Goal: Transaction & Acquisition: Purchase product/service

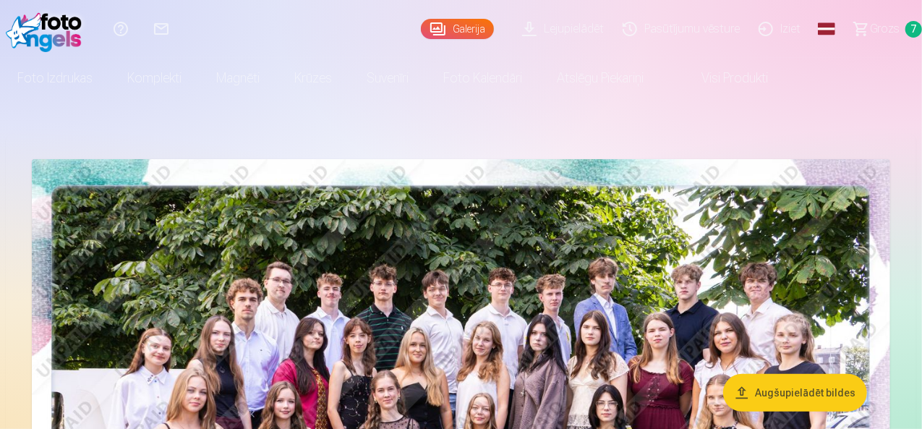
click at [783, 82] on link "Visi produkti" at bounding box center [723, 78] width 124 height 41
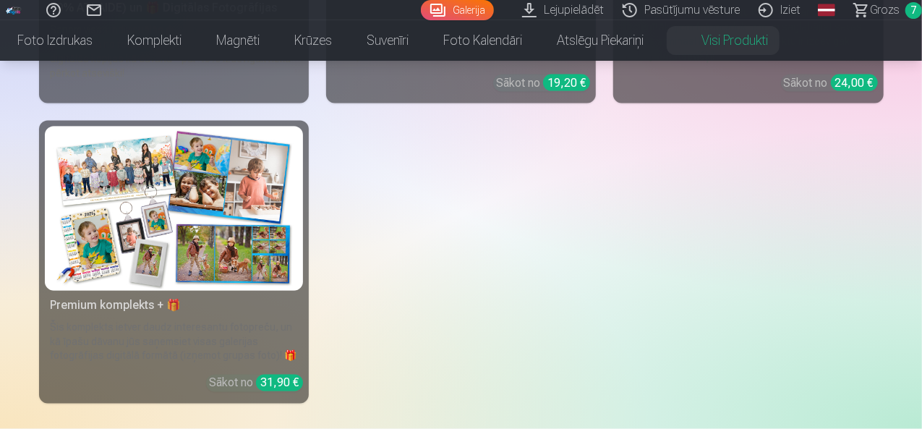
scroll to position [1019, 0]
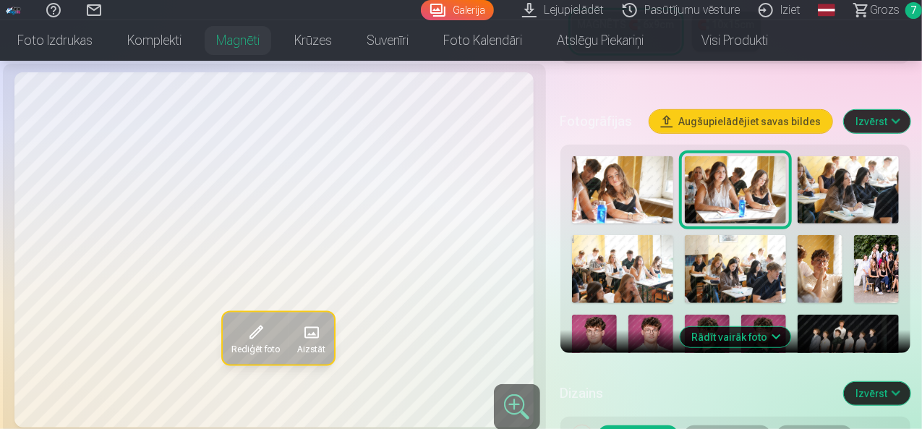
scroll to position [416, 0]
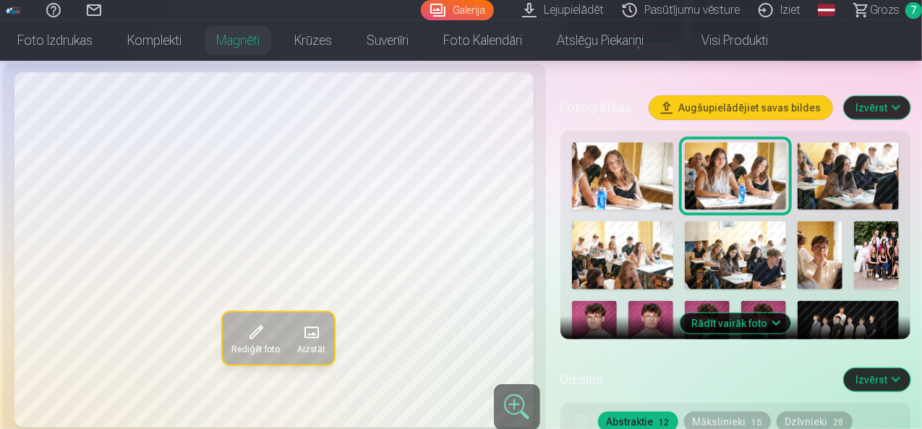
click at [786, 313] on button "Rādīt vairāk foto" at bounding box center [735, 323] width 111 height 20
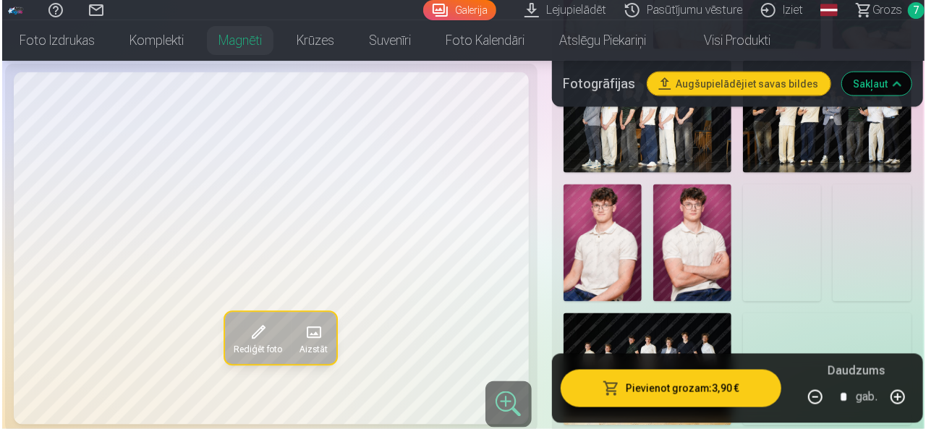
scroll to position [971, 0]
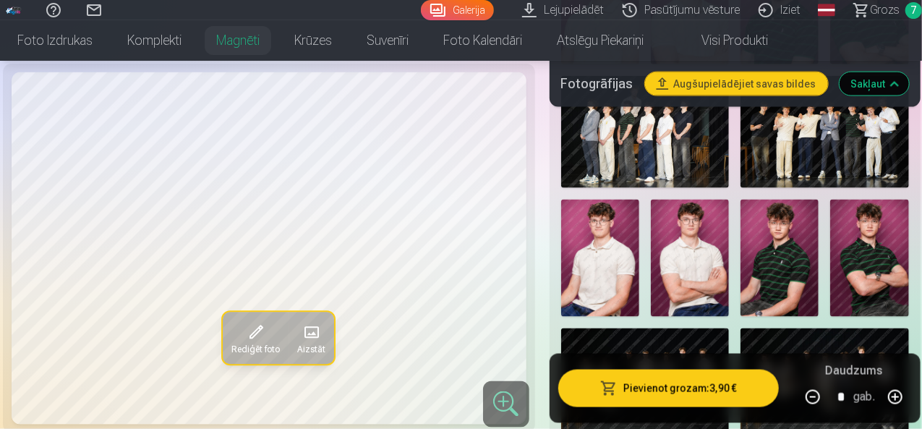
click at [702, 212] on img at bounding box center [690, 258] width 78 height 117
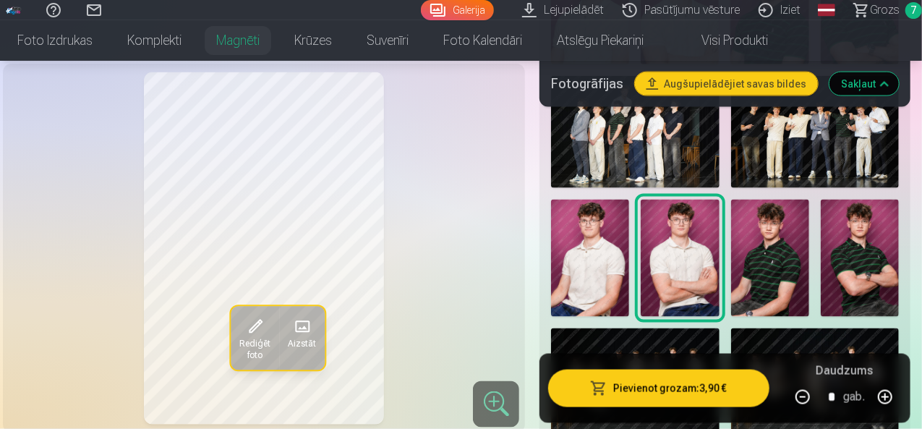
click at [656, 386] on button "Pievienot grozam : 3,90 €" at bounding box center [658, 389] width 221 height 38
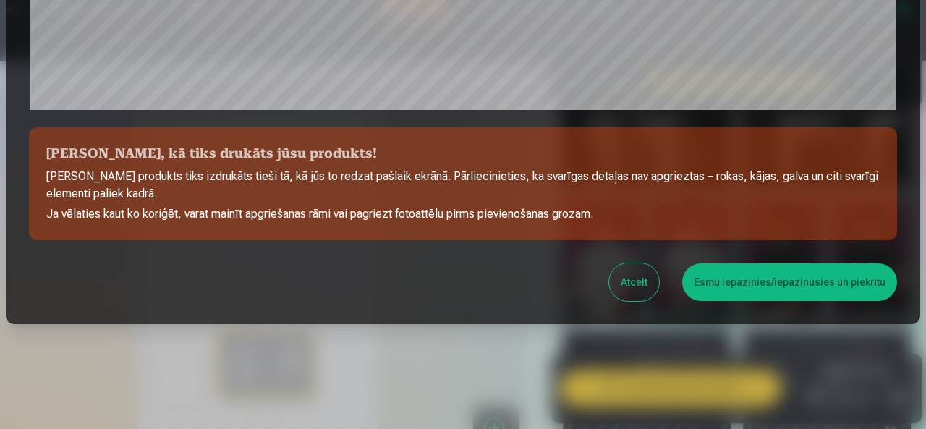
scroll to position [601, 0]
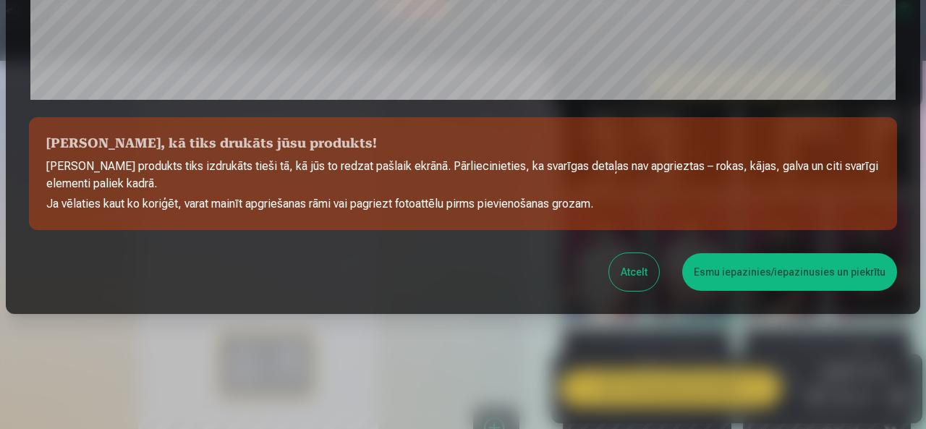
click at [796, 260] on button "Esmu iepazinies/iepazinusies un piekrītu" at bounding box center [789, 272] width 215 height 38
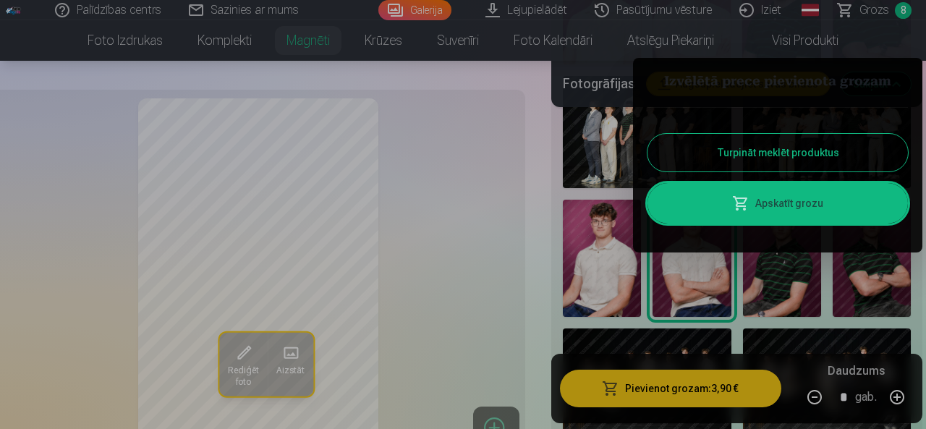
click at [799, 150] on button "Turpināt meklēt produktus" at bounding box center [778, 153] width 260 height 38
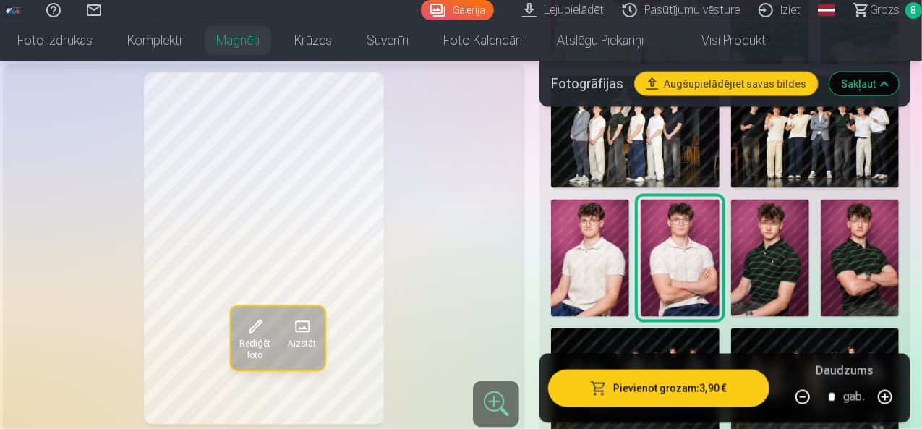
click at [786, 41] on link "Visi produkti" at bounding box center [723, 40] width 124 height 41
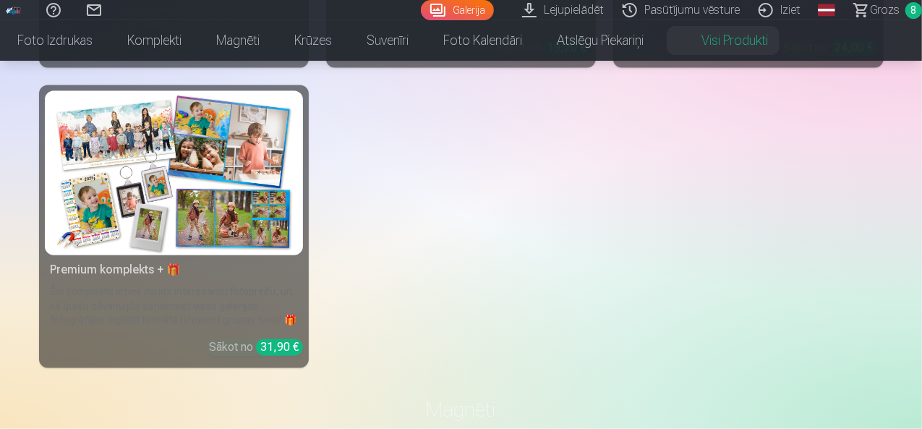
scroll to position [1040, 0]
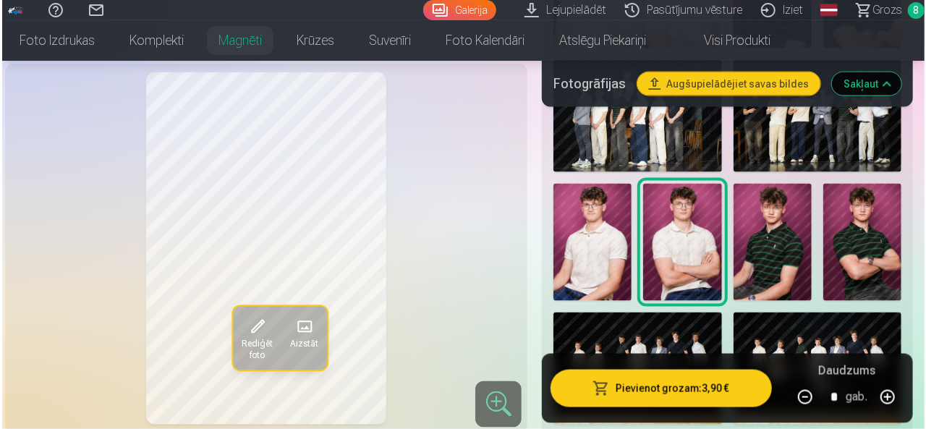
scroll to position [1010, 0]
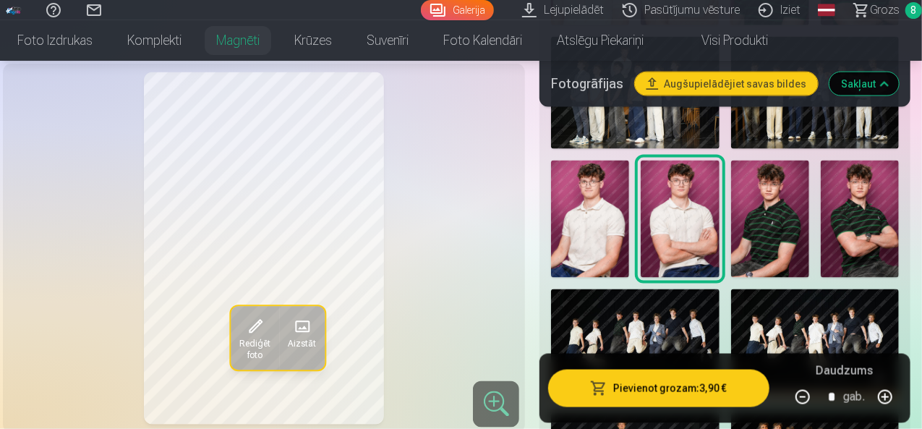
click at [886, 181] on img at bounding box center [860, 219] width 78 height 117
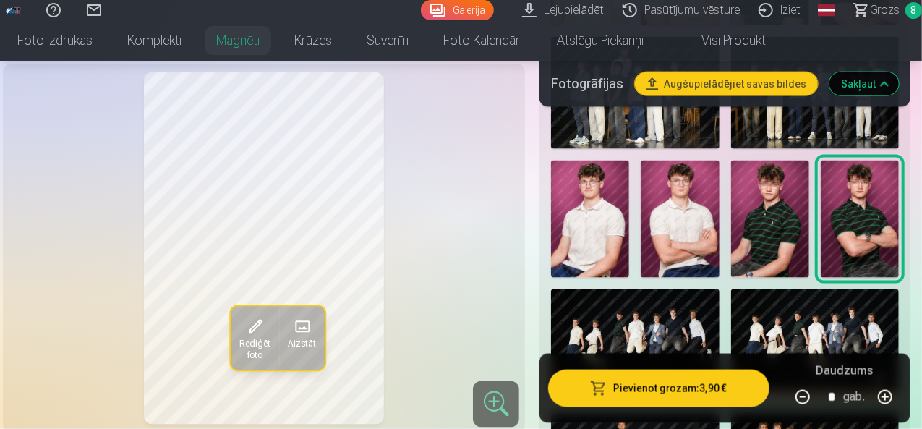
click at [715, 386] on button "Pievienot grozam : 3,90 €" at bounding box center [658, 389] width 221 height 38
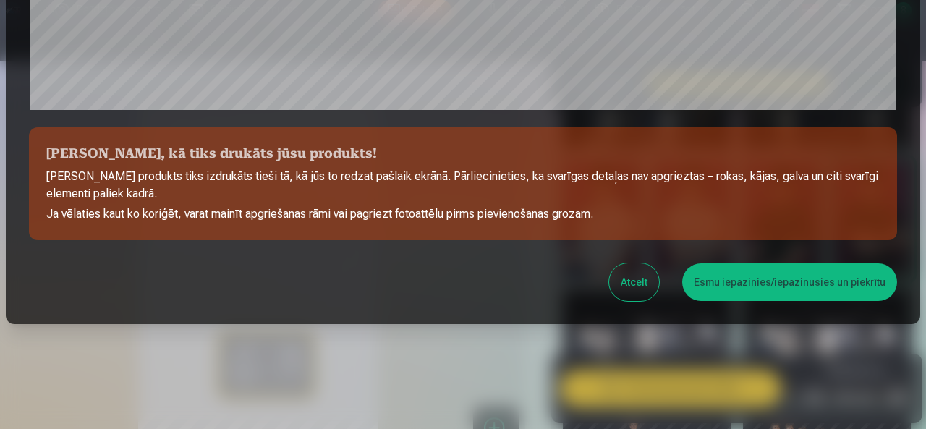
scroll to position [601, 0]
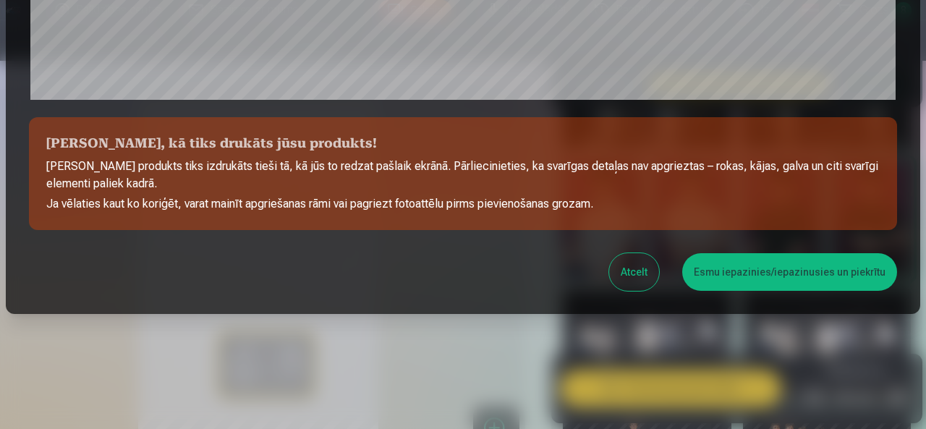
click at [825, 284] on button "Esmu iepazinies/iepazinusies un piekrītu" at bounding box center [789, 272] width 215 height 38
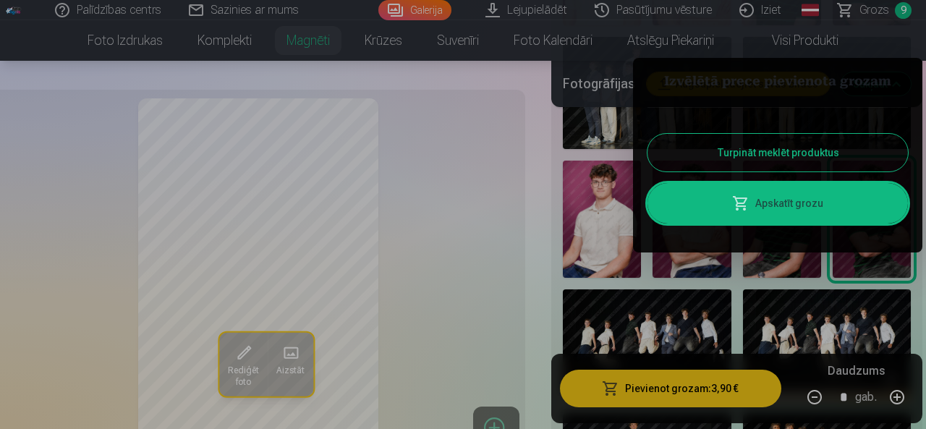
click at [825, 201] on link "Apskatīt grozu" at bounding box center [778, 203] width 260 height 41
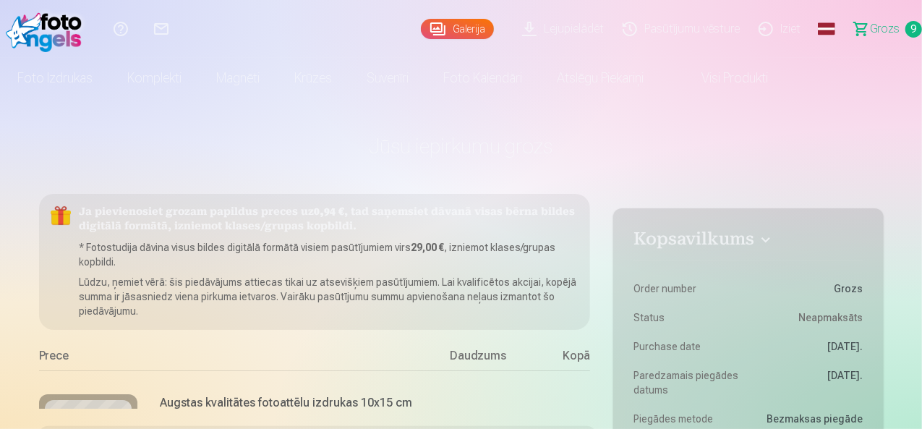
click at [870, 27] on span "Grozs" at bounding box center [885, 28] width 30 height 17
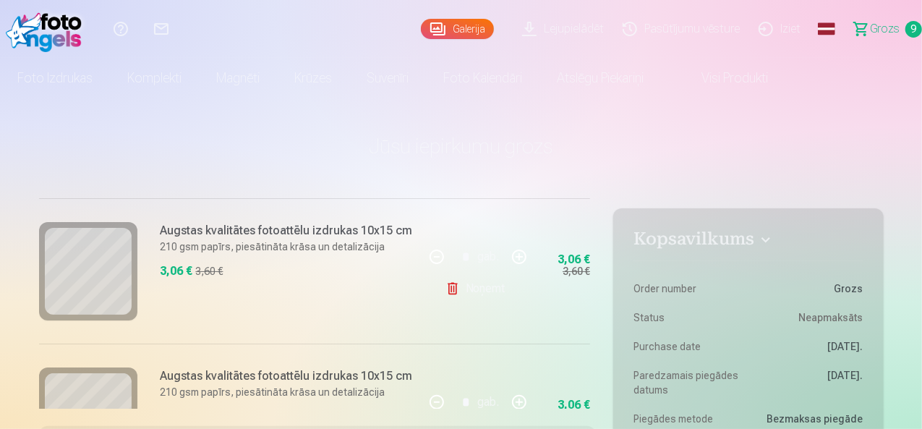
scroll to position [175, 0]
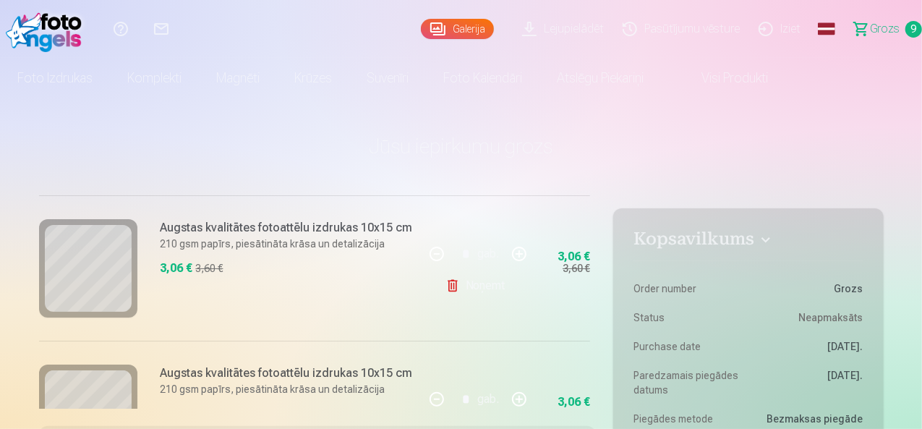
click at [518, 251] on button "button" at bounding box center [519, 254] width 35 height 35
type input "*"
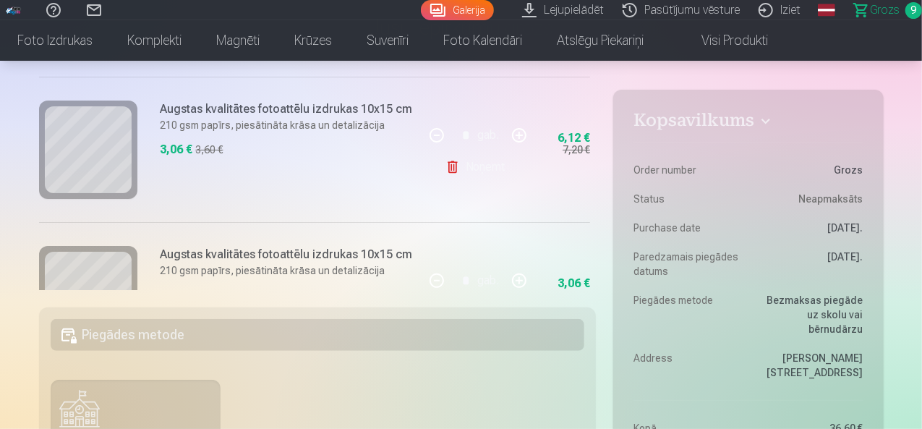
scroll to position [161, 35]
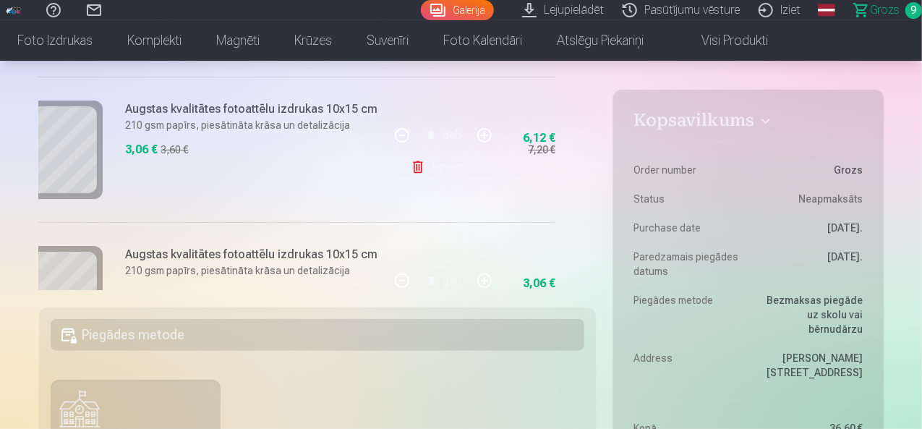
drag, startPoint x: 597, startPoint y: 116, endPoint x: 603, endPoint y: 135, distance: 19.9
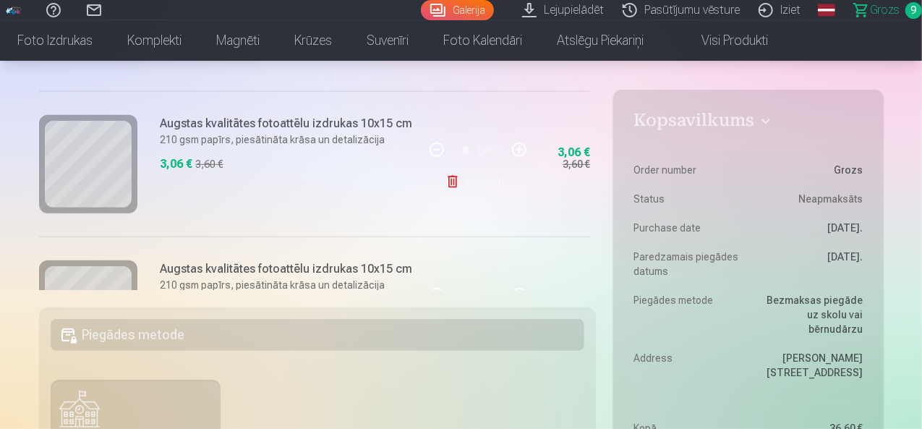
scroll to position [441, 0]
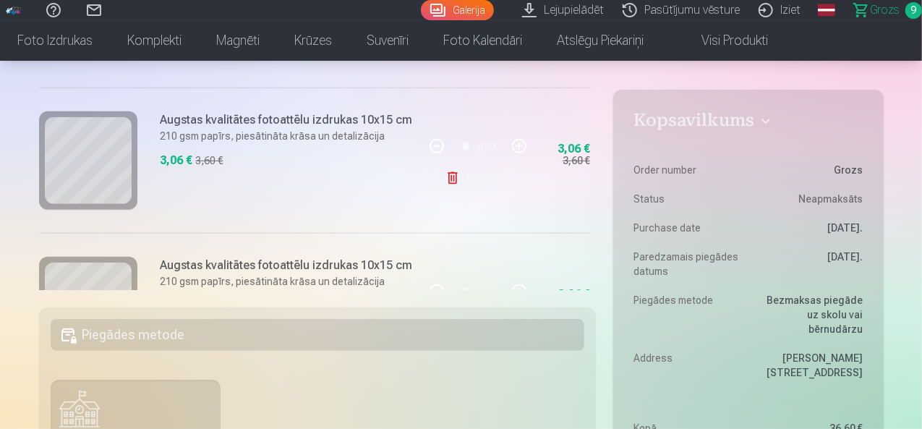
click at [511, 145] on button "button" at bounding box center [519, 146] width 35 height 35
type input "*"
click at [593, 289] on div "Mēs dāvinām jums visas portreta bildes digitālā formātā. * Fotostudija dāvina v…" at bounding box center [318, 182] width 558 height 215
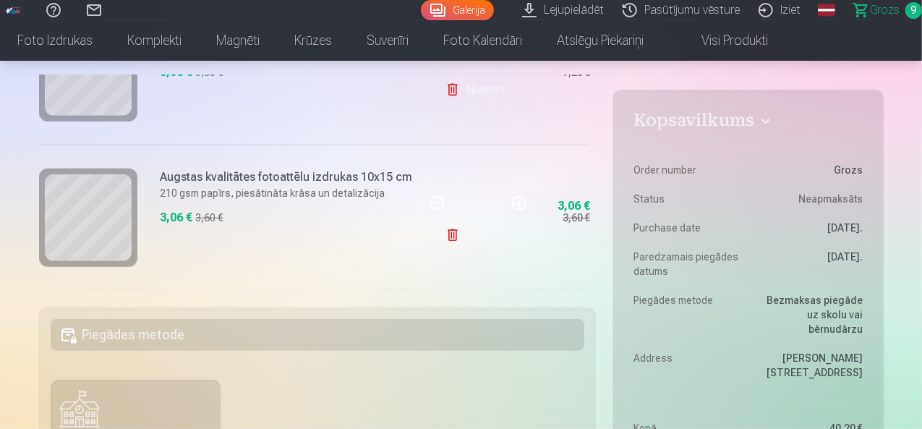
scroll to position [532, 0]
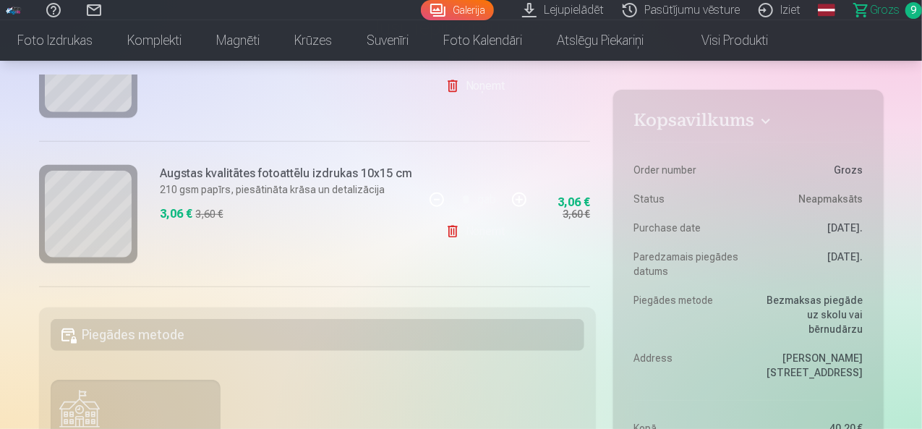
click at [511, 196] on button "button" at bounding box center [519, 199] width 35 height 35
type input "*"
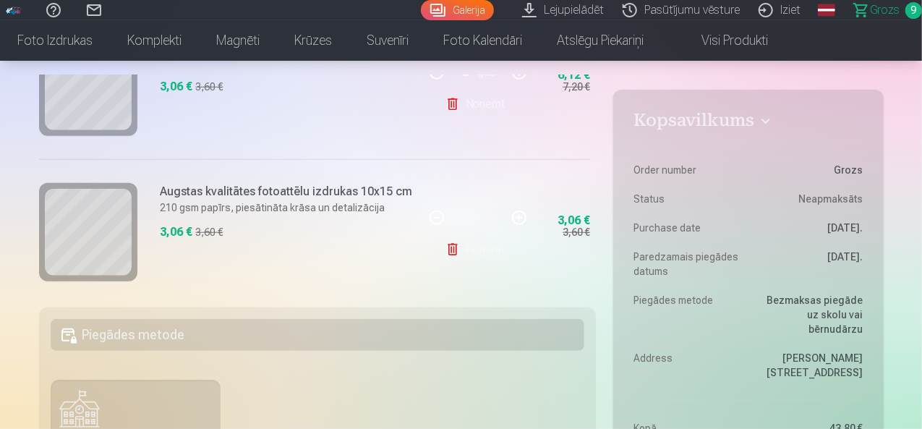
scroll to position [671, 0]
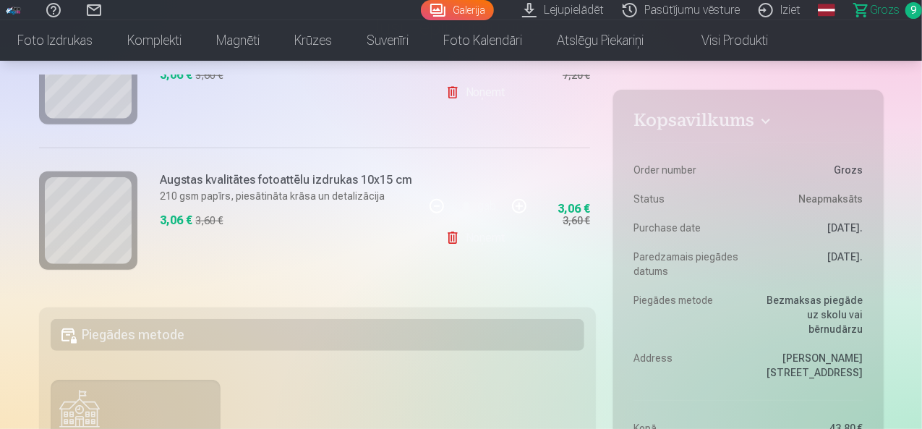
click at [514, 205] on button "button" at bounding box center [519, 206] width 35 height 35
type input "*"
drag, startPoint x: 590, startPoint y: 189, endPoint x: 602, endPoint y: 215, distance: 28.8
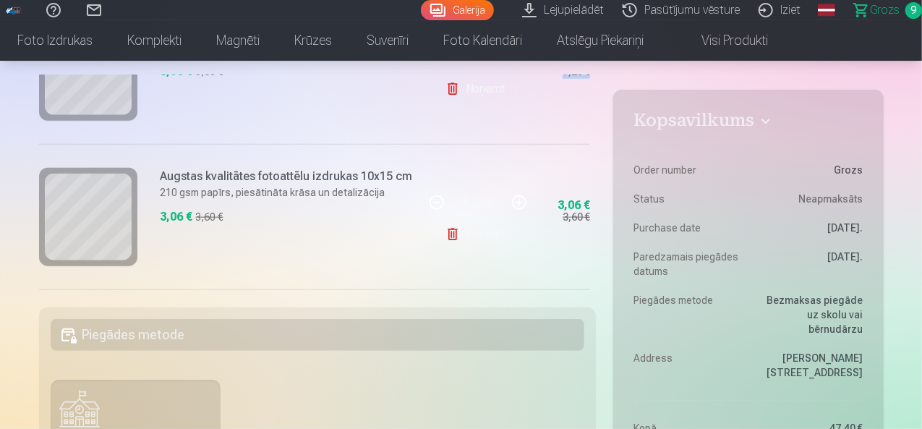
click at [515, 201] on button "button" at bounding box center [519, 202] width 35 height 35
type input "*"
drag, startPoint x: 596, startPoint y: 206, endPoint x: 598, endPoint y: 221, distance: 14.5
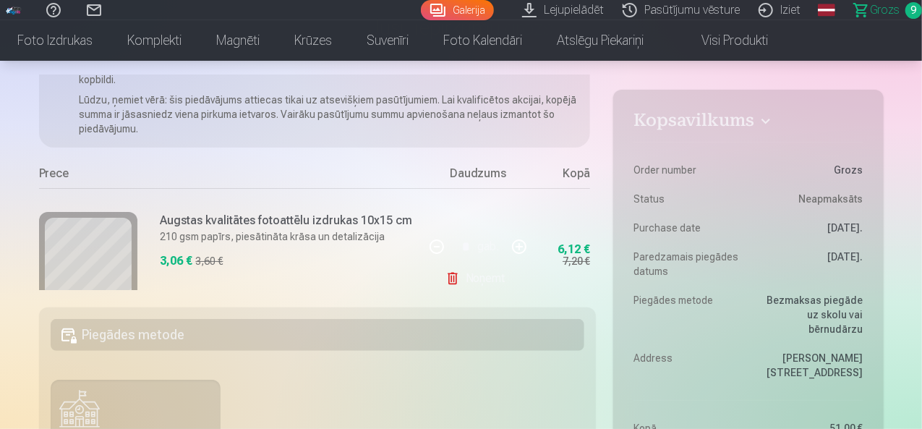
scroll to position [0, 0]
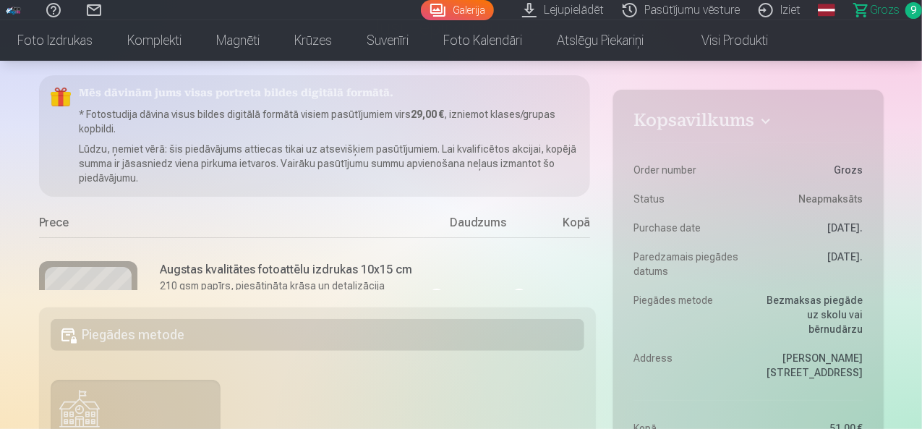
click at [421, 11] on link "Galerija" at bounding box center [457, 10] width 73 height 20
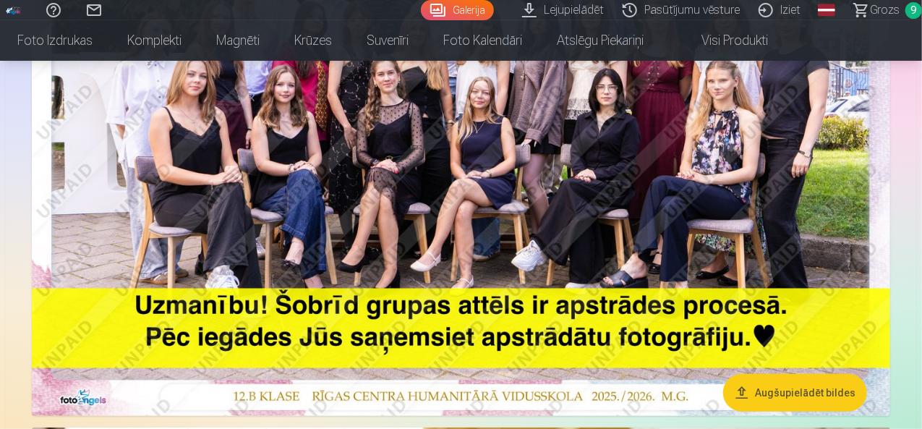
scroll to position [330, 0]
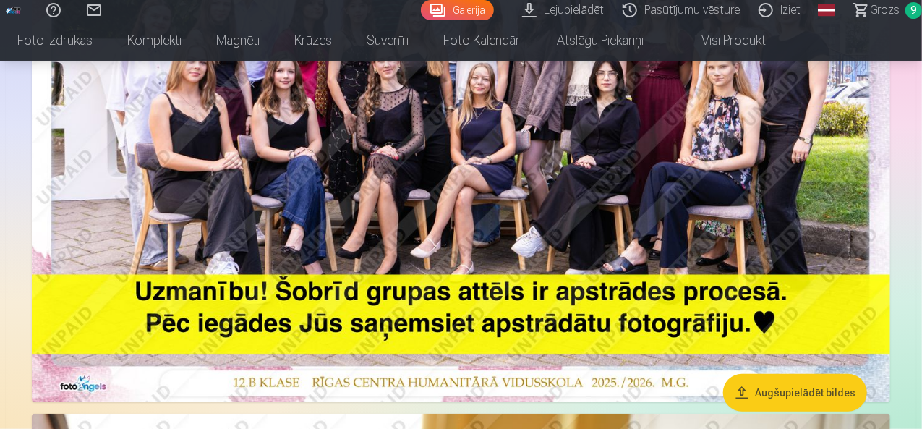
click at [531, 207] on img at bounding box center [461, 115] width 859 height 573
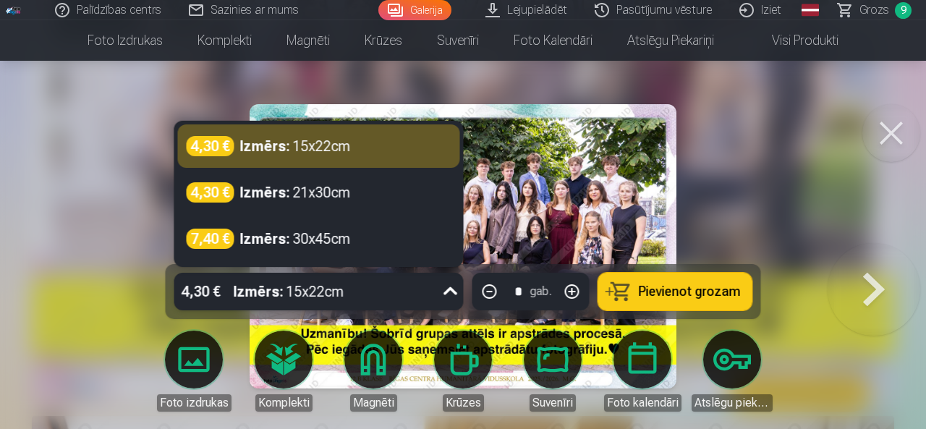
click at [451, 290] on icon at bounding box center [450, 291] width 23 height 23
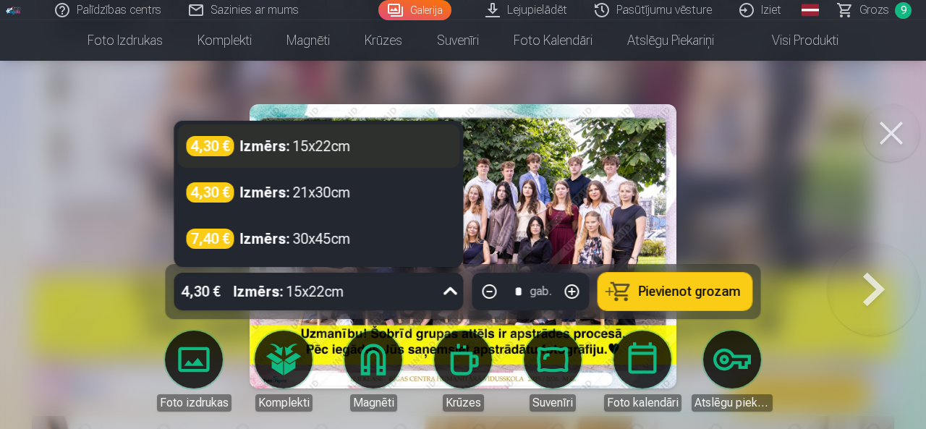
click at [394, 148] on div "4,30 € Izmērs : 15x22cm" at bounding box center [319, 146] width 265 height 20
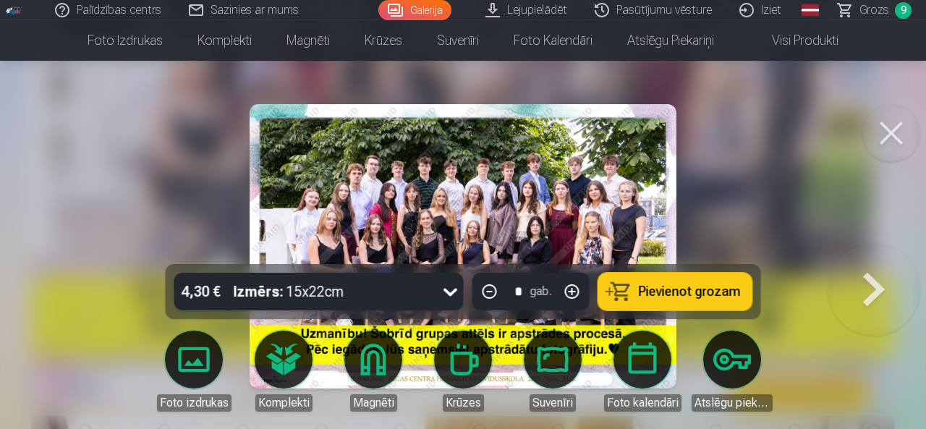
click at [574, 290] on button "button" at bounding box center [572, 291] width 35 height 35
click at [696, 301] on button "Pievienot grozam" at bounding box center [675, 292] width 154 height 38
type input "*"
click at [901, 138] on button at bounding box center [891, 133] width 58 height 58
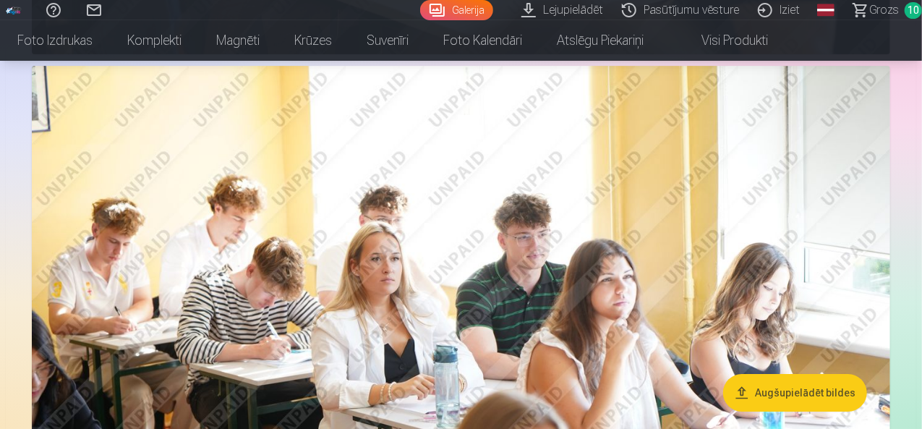
scroll to position [2443, 0]
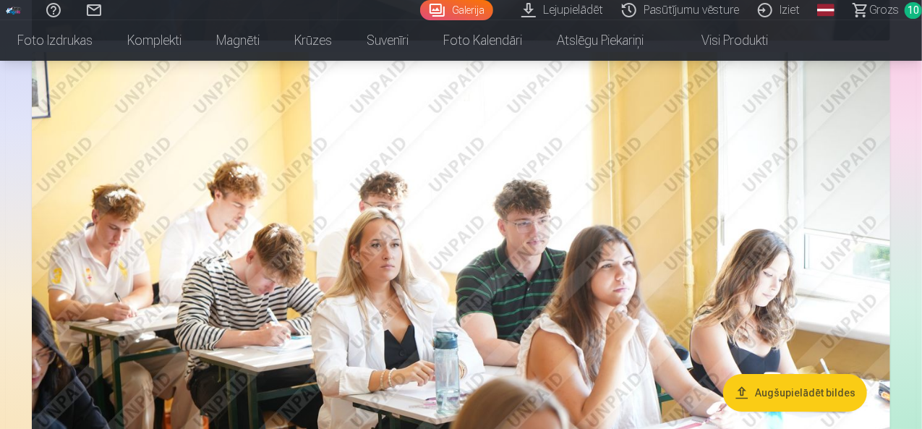
click at [754, 222] on img at bounding box center [461, 338] width 859 height 572
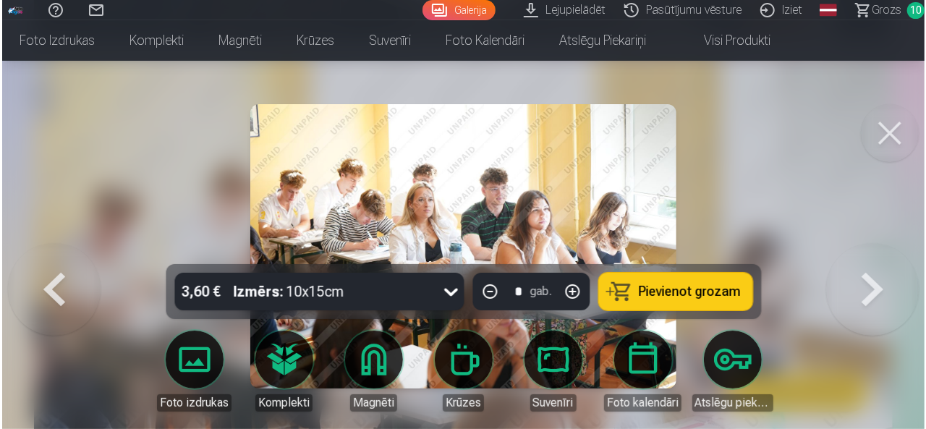
scroll to position [2450, 0]
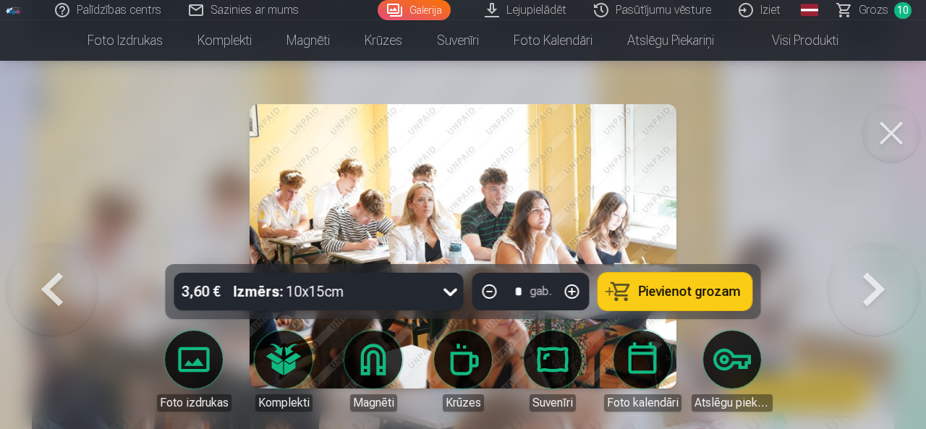
click at [664, 292] on span "Pievienot grozam" at bounding box center [690, 291] width 102 height 13
click at [420, 18] on link "Galerija" at bounding box center [414, 10] width 73 height 20
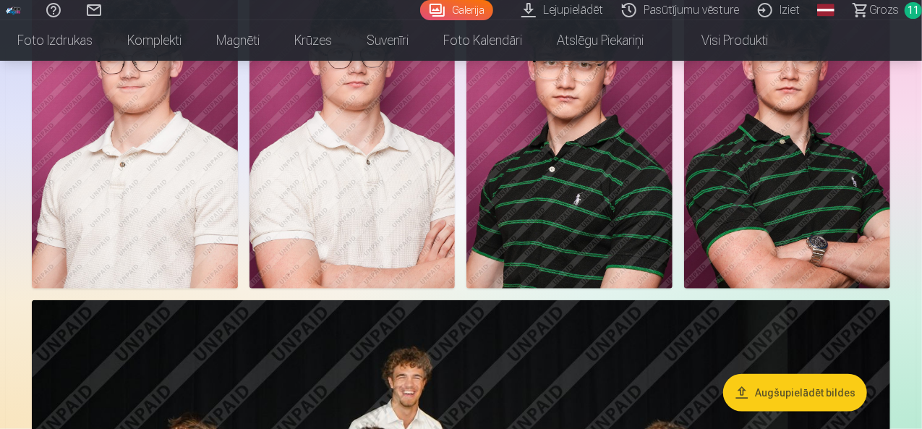
scroll to position [3421, 0]
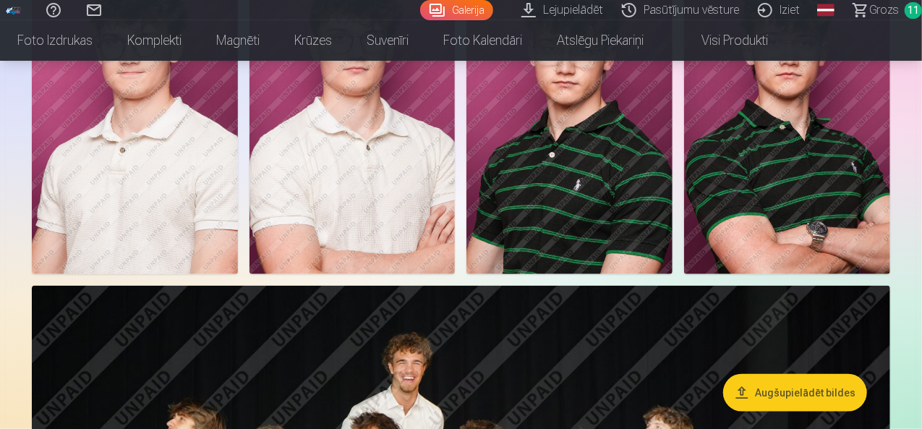
click at [238, 199] on img at bounding box center [135, 119] width 206 height 309
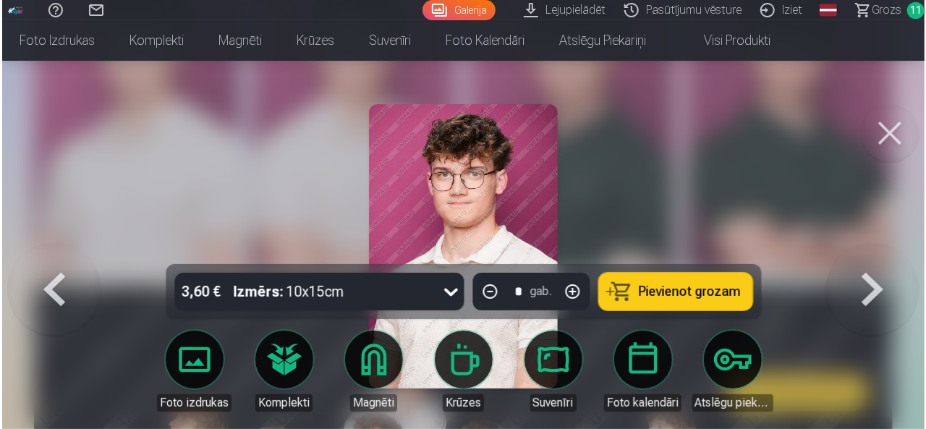
scroll to position [3432, 0]
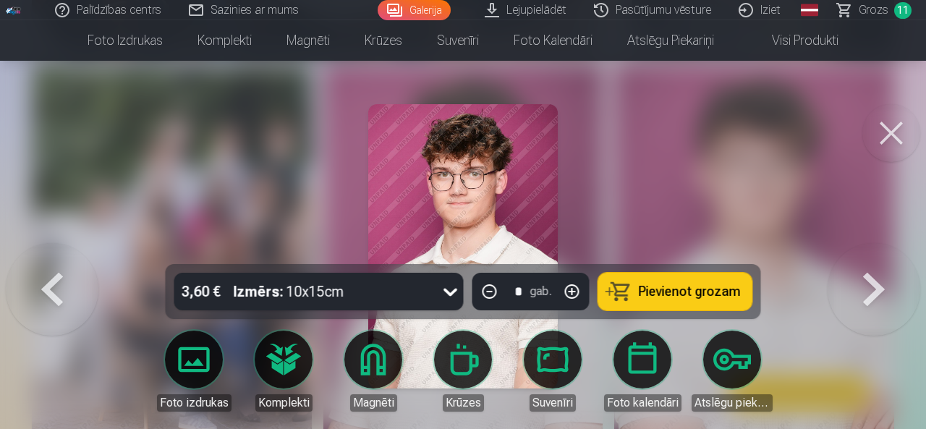
click at [661, 297] on span "Pievienot grozam" at bounding box center [690, 291] width 102 height 13
click at [895, 124] on button at bounding box center [891, 133] width 58 height 58
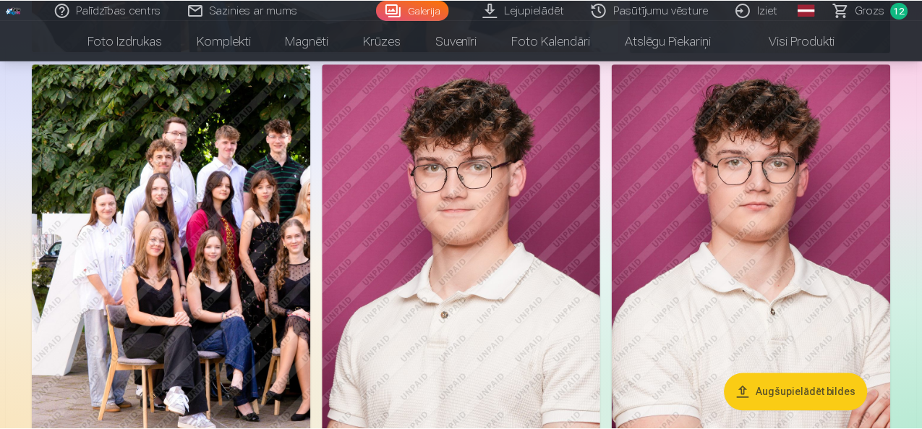
scroll to position [3421, 0]
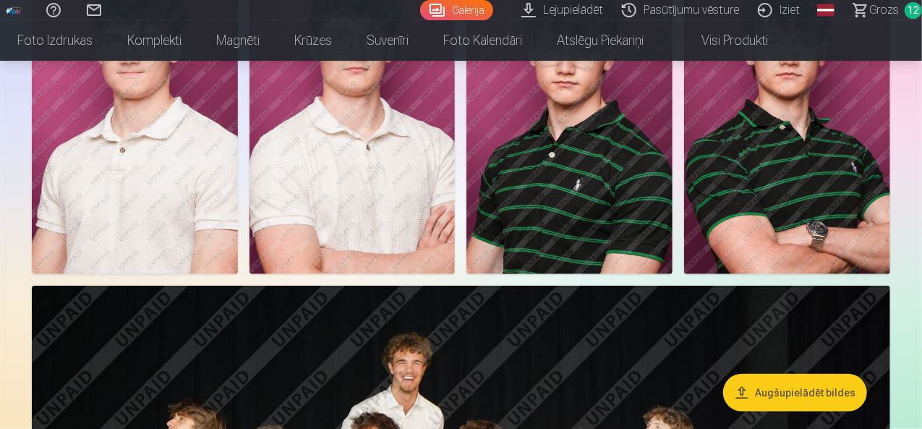
click at [456, 263] on img at bounding box center [353, 119] width 206 height 309
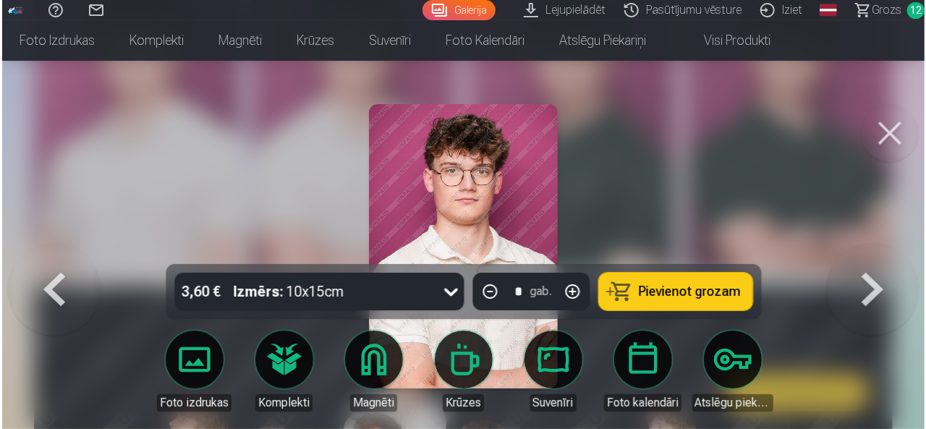
scroll to position [3432, 0]
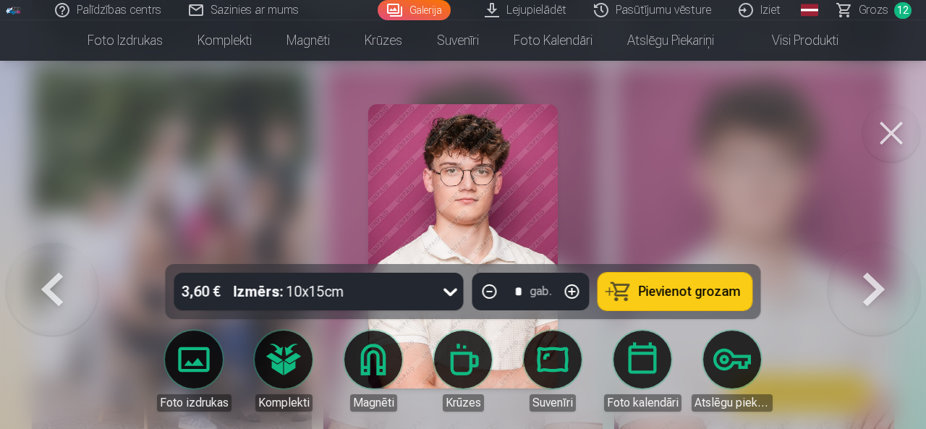
click at [651, 304] on button "Pievienot grozam" at bounding box center [675, 292] width 154 height 38
click at [897, 127] on button at bounding box center [891, 133] width 58 height 58
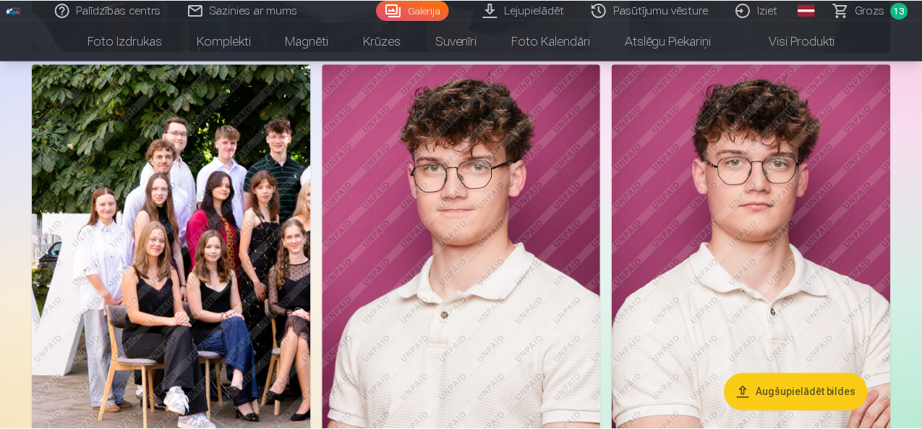
scroll to position [3421, 0]
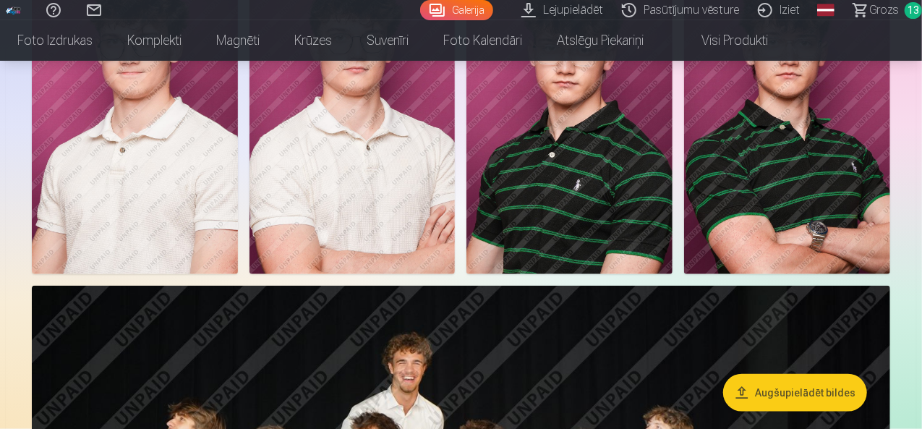
drag, startPoint x: 922, startPoint y: 127, endPoint x: 925, endPoint y: 146, distance: 19.9
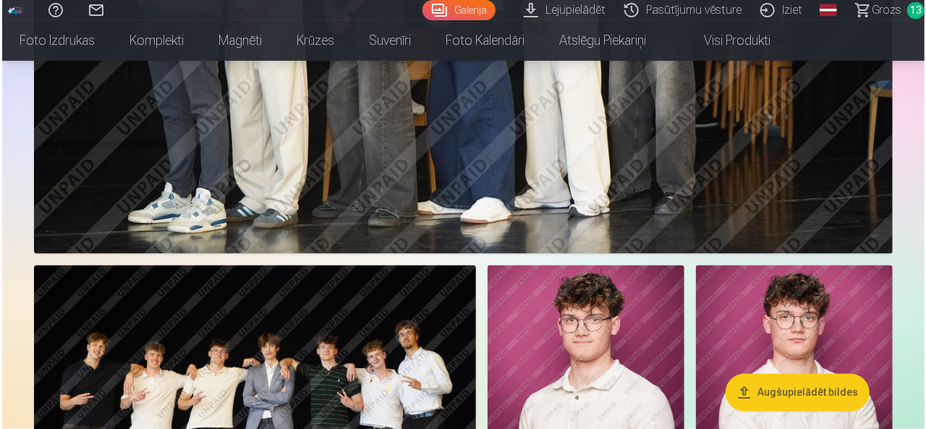
scroll to position [4067, 0]
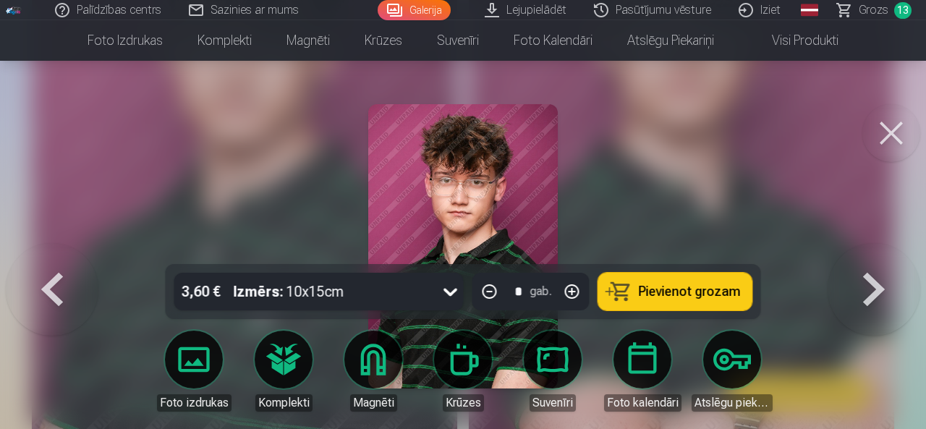
click at [645, 297] on span "Pievienot grozam" at bounding box center [690, 291] width 102 height 13
click at [874, 250] on button at bounding box center [874, 246] width 93 height 7
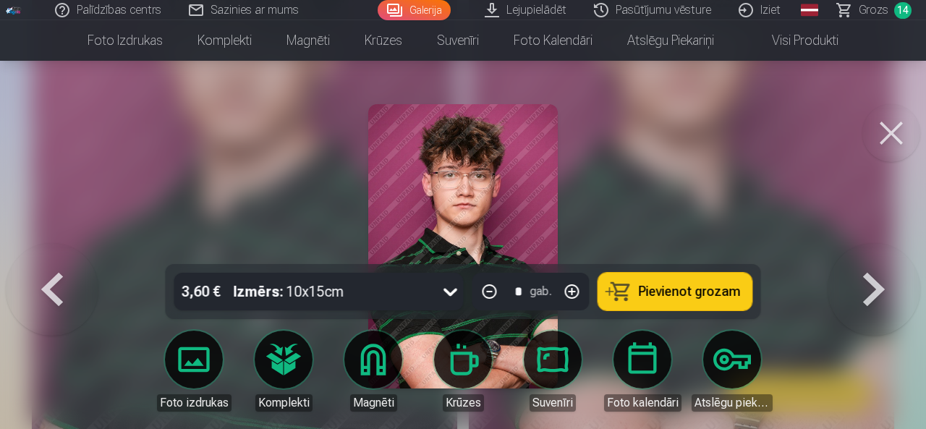
click at [696, 292] on span "Pievienot grozam" at bounding box center [690, 291] width 102 height 13
click at [862, 250] on button at bounding box center [874, 246] width 93 height 7
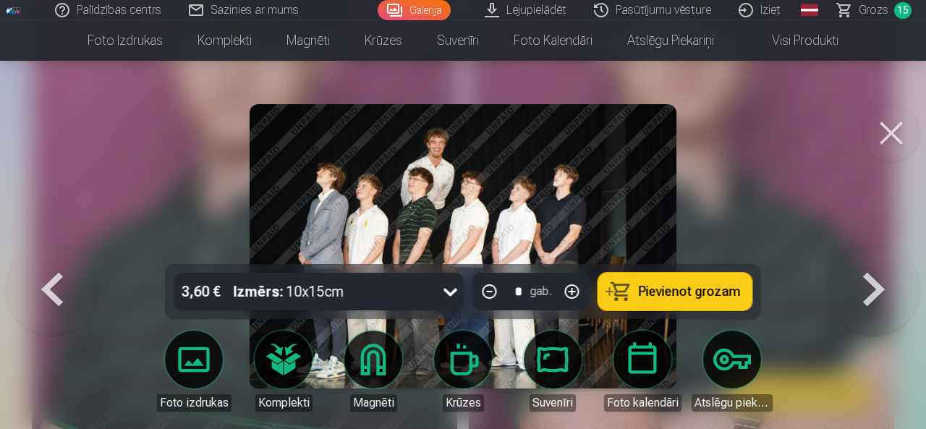
click at [695, 301] on button "Pievienot grozam" at bounding box center [675, 292] width 154 height 38
click at [872, 250] on button at bounding box center [874, 246] width 93 height 7
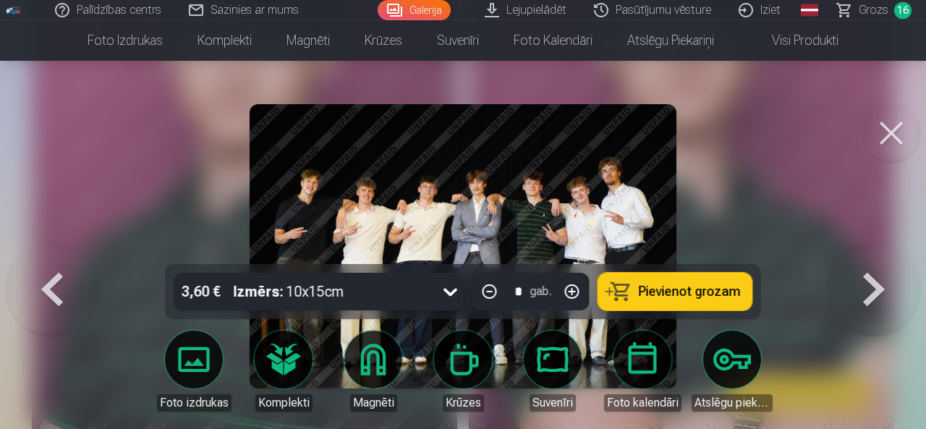
click at [655, 300] on button "Pievienot grozam" at bounding box center [675, 292] width 154 height 38
click at [875, 250] on button at bounding box center [874, 246] width 93 height 7
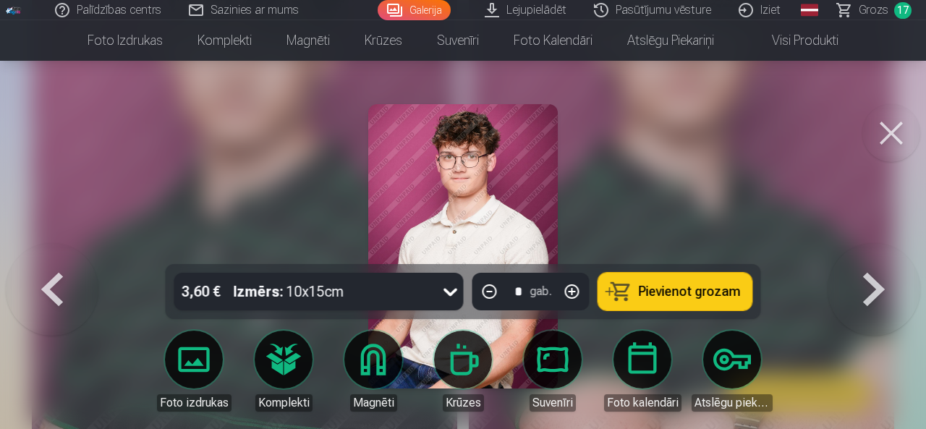
click at [702, 289] on span "Pievienot grozam" at bounding box center [690, 291] width 102 height 13
click at [874, 250] on button at bounding box center [874, 246] width 93 height 7
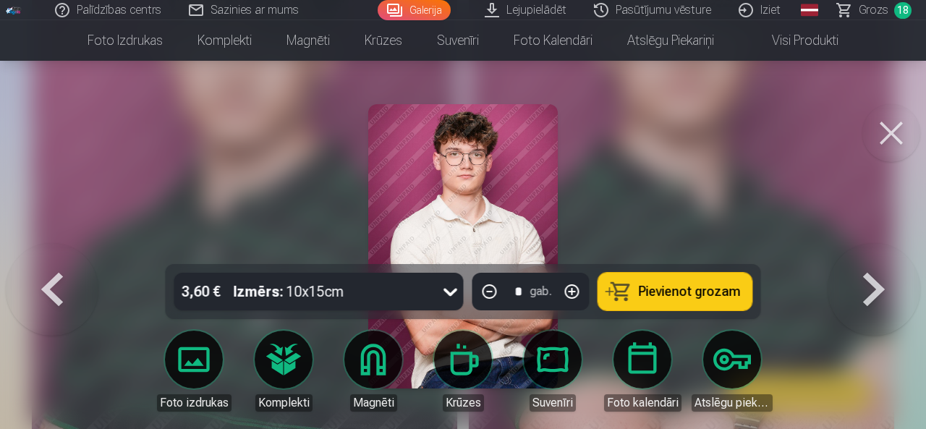
click at [661, 305] on button "Pievienot grozam" at bounding box center [675, 292] width 154 height 38
click at [883, 250] on button at bounding box center [874, 246] width 93 height 7
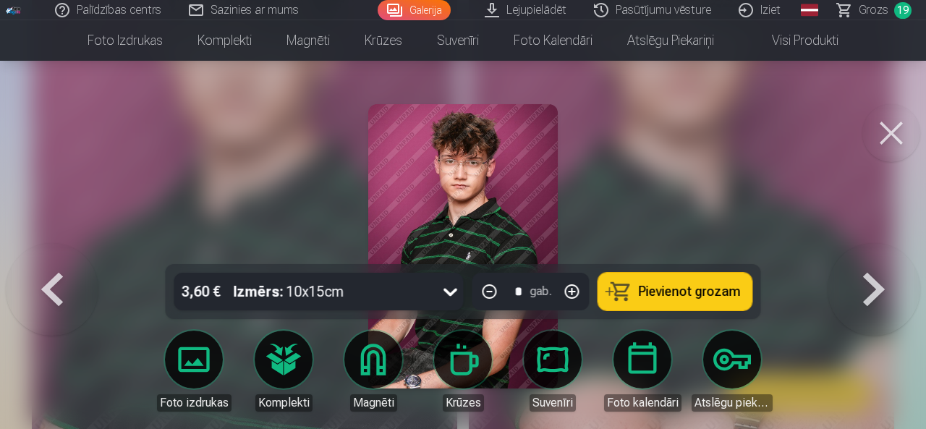
click at [673, 309] on button "Pievienot grozam" at bounding box center [675, 292] width 154 height 38
click at [866, 250] on button at bounding box center [874, 246] width 93 height 7
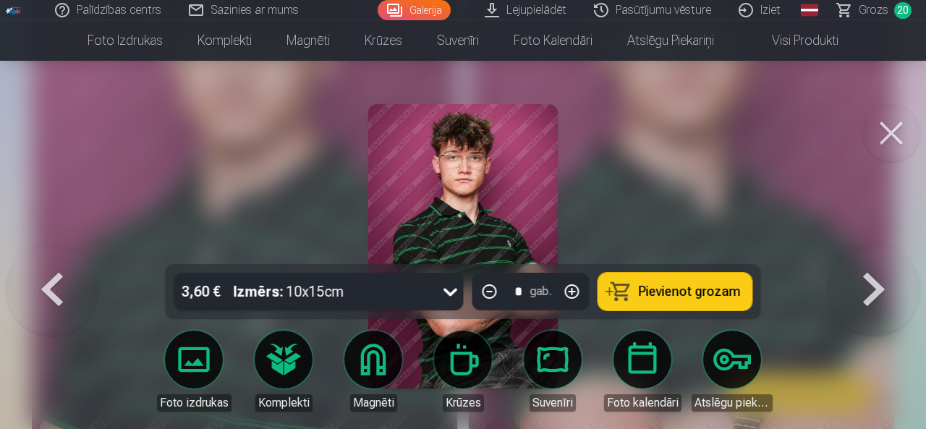
click at [703, 294] on span "Pievienot grozam" at bounding box center [690, 291] width 102 height 13
click at [879, 250] on button at bounding box center [874, 246] width 93 height 7
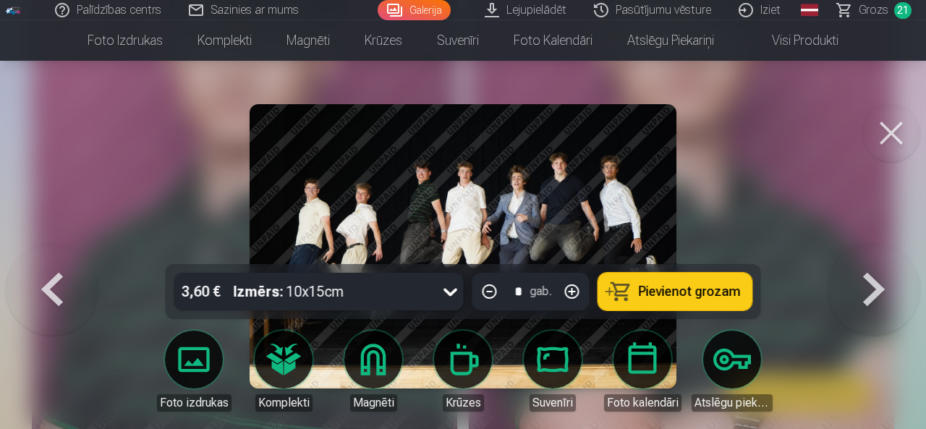
click at [661, 298] on span "Pievienot grozam" at bounding box center [690, 291] width 102 height 13
click at [881, 250] on button at bounding box center [874, 246] width 93 height 7
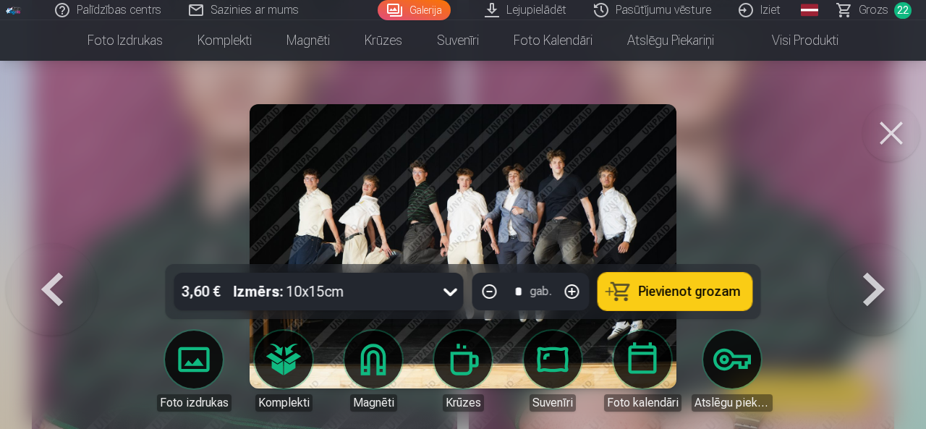
click at [714, 297] on span "Pievienot grozam" at bounding box center [690, 291] width 102 height 13
click at [864, 250] on button at bounding box center [874, 246] width 93 height 7
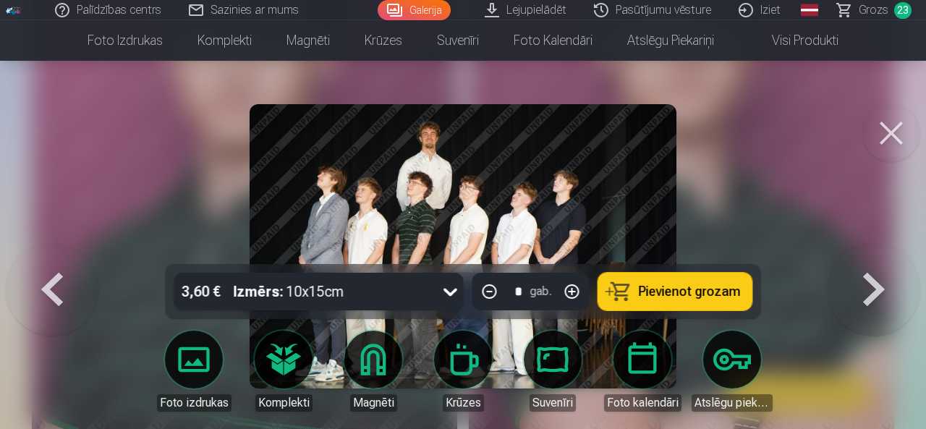
click at [687, 301] on button "Pievienot grozam" at bounding box center [675, 292] width 154 height 38
click at [880, 250] on button at bounding box center [874, 246] width 93 height 7
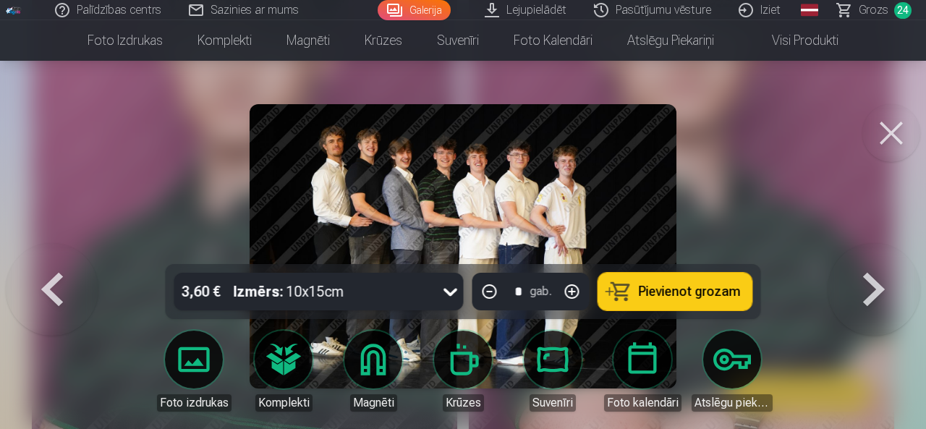
click at [699, 297] on span "Pievienot grozam" at bounding box center [690, 291] width 102 height 13
click at [886, 250] on button at bounding box center [874, 246] width 93 height 7
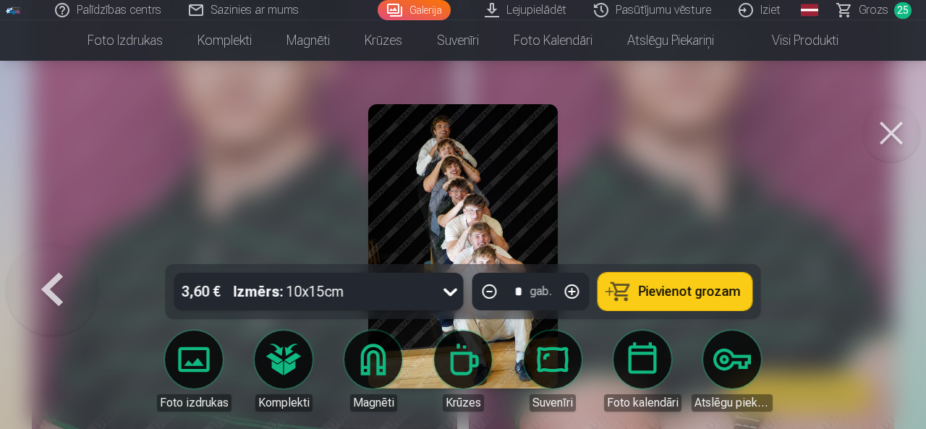
click at [636, 292] on button "Pievienot grozam" at bounding box center [675, 292] width 154 height 38
click at [823, 218] on div at bounding box center [463, 214] width 926 height 429
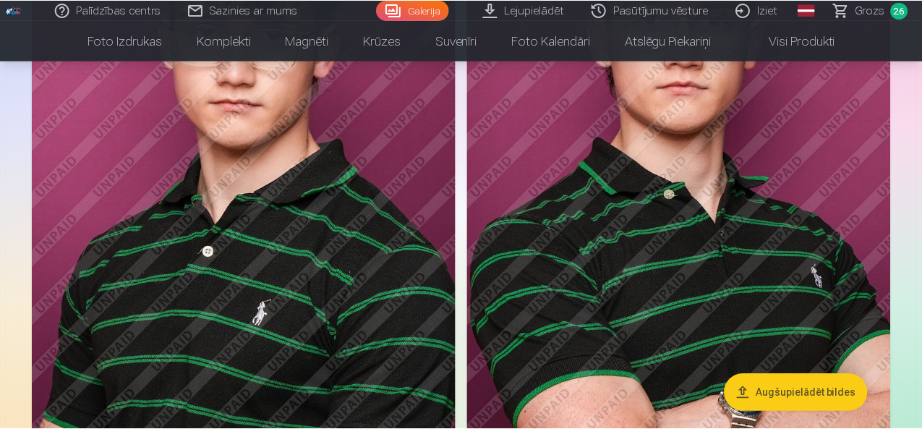
scroll to position [4053, 0]
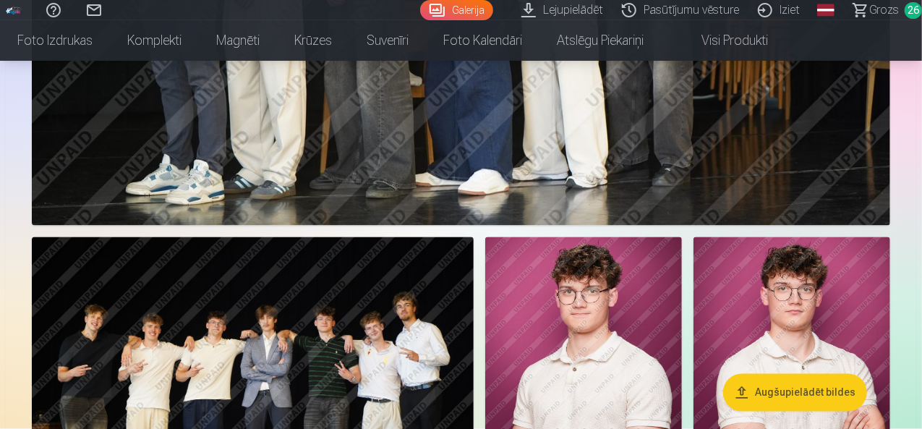
click at [905, 12] on span "26" at bounding box center [913, 10] width 17 height 17
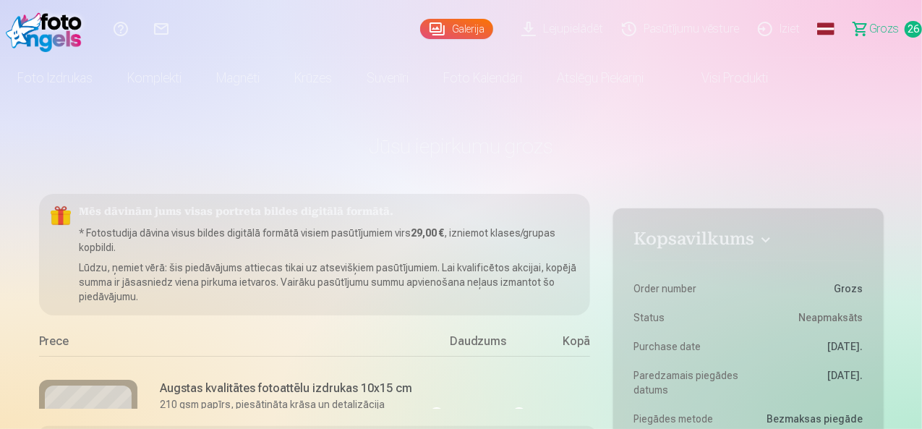
click at [886, 47] on link "Grozs 26" at bounding box center [882, 29] width 82 height 58
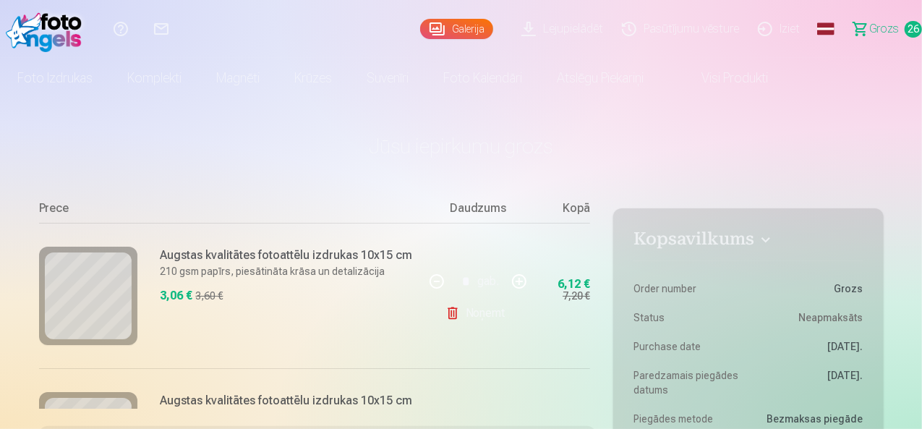
scroll to position [143, 0]
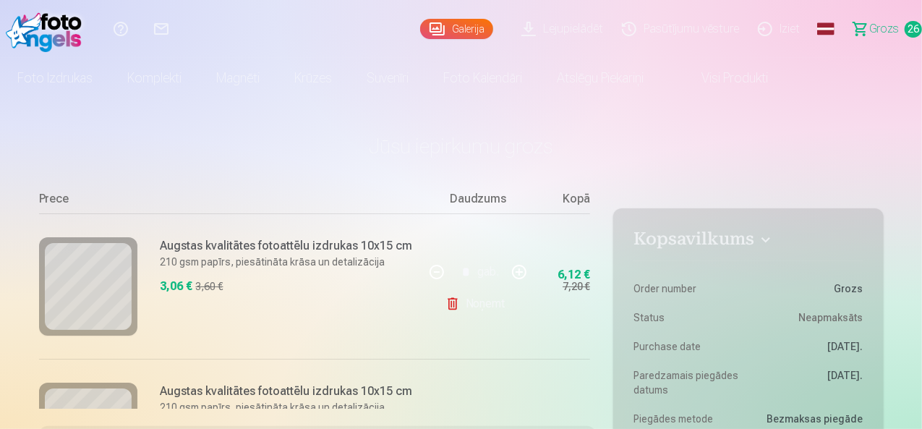
drag, startPoint x: 597, startPoint y: 215, endPoint x: 597, endPoint y: 224, distance: 8.7
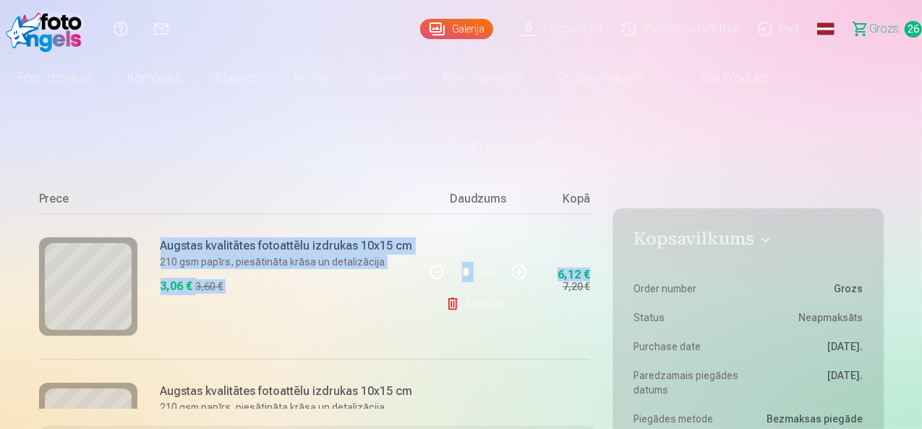
scroll to position [143, 35]
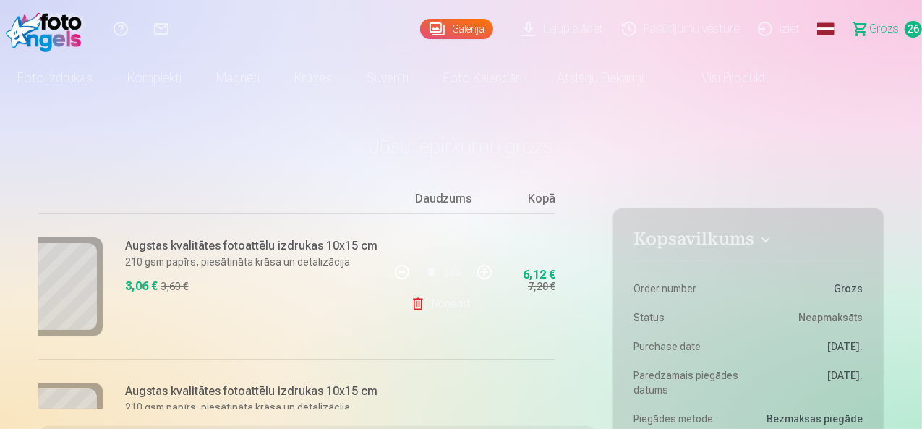
click at [596, 219] on div "Mēs dāvinām jums visas portreta bildes digitālā formātā. * Fotostudija dāvina v…" at bounding box center [318, 301] width 558 height 215
click at [593, 406] on div "Mēs dāvinām jums visas portreta bildes digitālā formātā. * Fotostudija dāvina v…" at bounding box center [318, 301] width 558 height 215
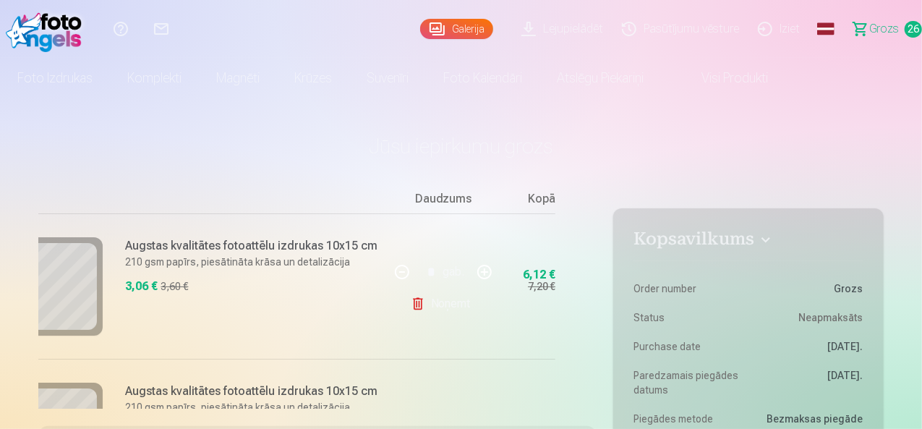
click at [611, 147] on h1 "Jūsu iepirkumu grozs" at bounding box center [461, 146] width 845 height 26
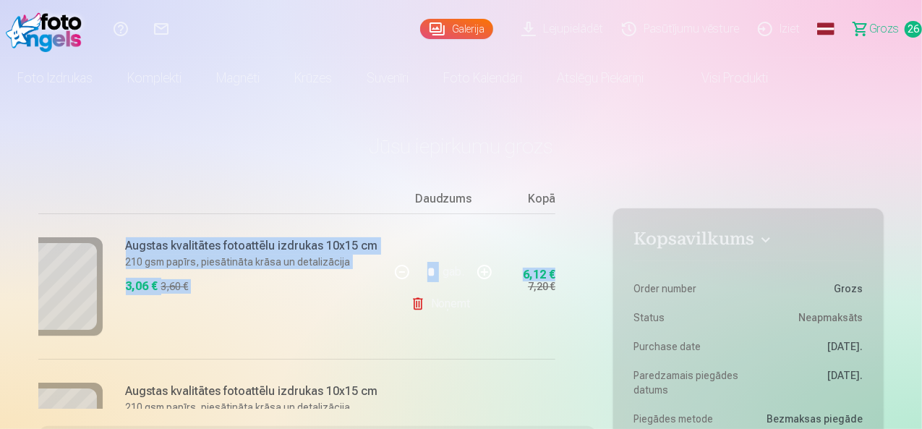
drag, startPoint x: 596, startPoint y: 211, endPoint x: 598, endPoint y: 235, distance: 24.7
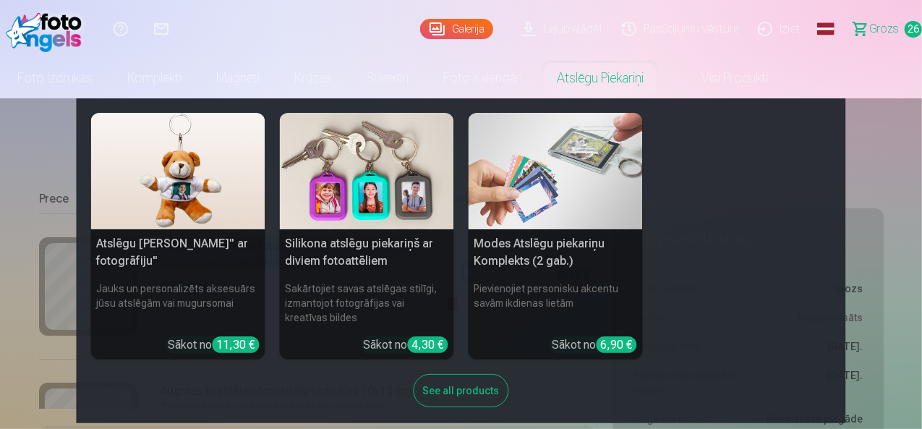
click at [629, 124] on img at bounding box center [556, 171] width 174 height 116
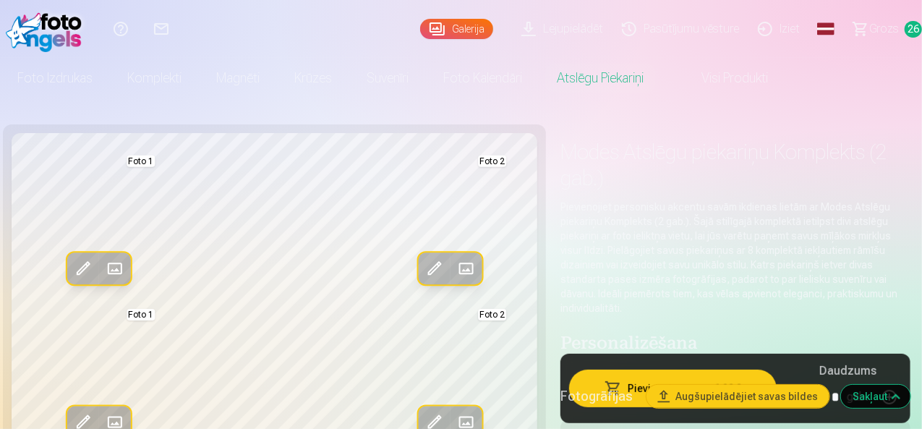
click at [905, 25] on span "26" at bounding box center [913, 29] width 17 height 17
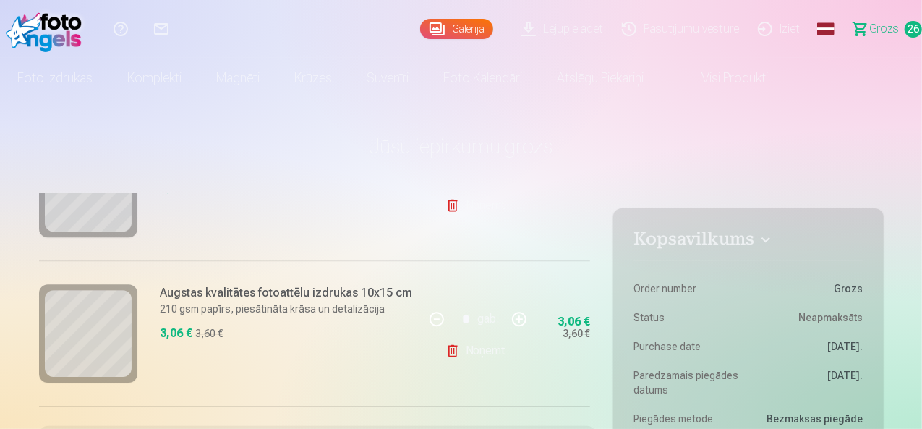
scroll to position [2258, 0]
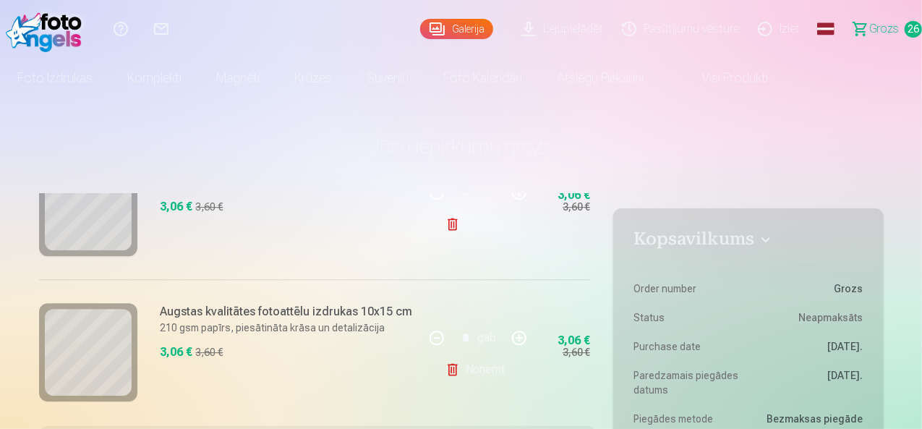
click at [514, 332] on button "button" at bounding box center [519, 337] width 35 height 35
type input "*"
click at [596, 325] on div "Mēs dāvinām jums visas portreta bildes digitālā formātā. * Fotostudija dāvina v…" at bounding box center [318, 301] width 558 height 215
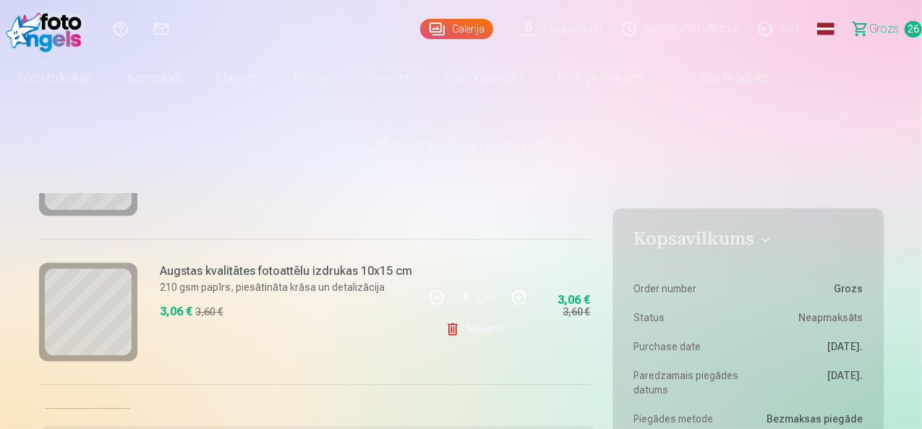
scroll to position [2144, 0]
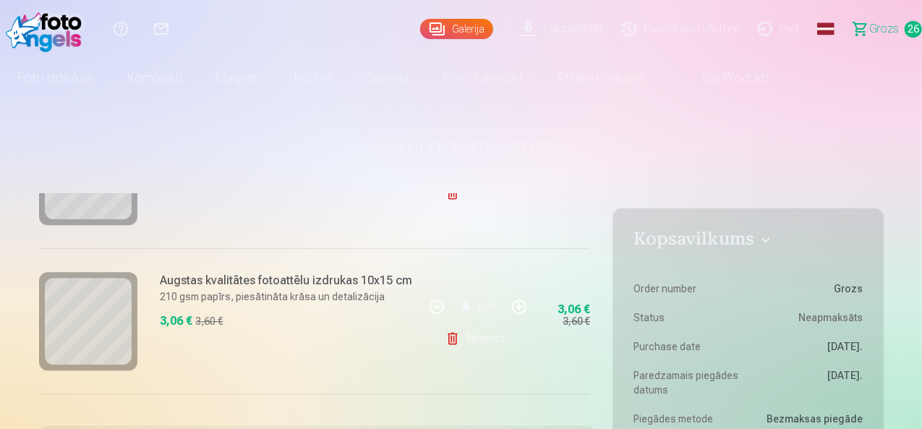
drag, startPoint x: 596, startPoint y: 318, endPoint x: 600, endPoint y: 332, distance: 14.9
drag, startPoint x: 596, startPoint y: 313, endPoint x: 595, endPoint y: 334, distance: 20.3
click at [595, 334] on div "Mēs dāvinām jums visas portreta bildes digitālā formātā. * Fotostudija dāvina v…" at bounding box center [318, 301] width 558 height 215
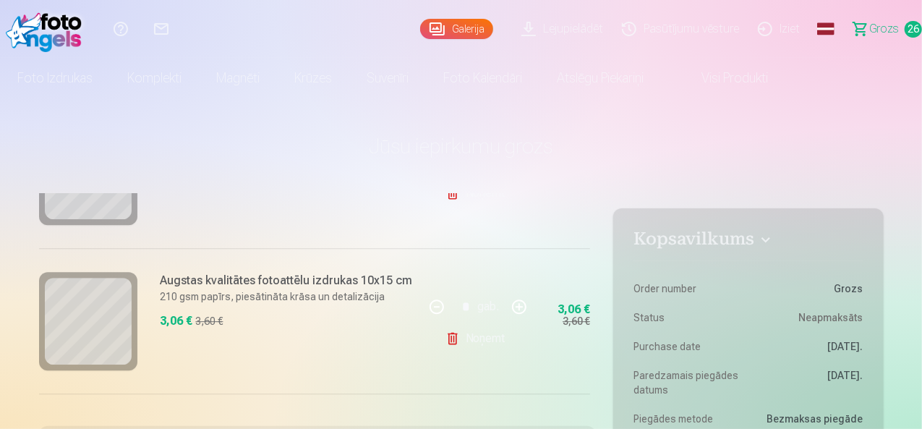
drag, startPoint x: 596, startPoint y: 315, endPoint x: 591, endPoint y: 332, distance: 18.1
click at [591, 332] on div "Mēs dāvinām jums visas portreta bildes digitālā formātā. * Fotostudija dāvina v…" at bounding box center [318, 301] width 558 height 215
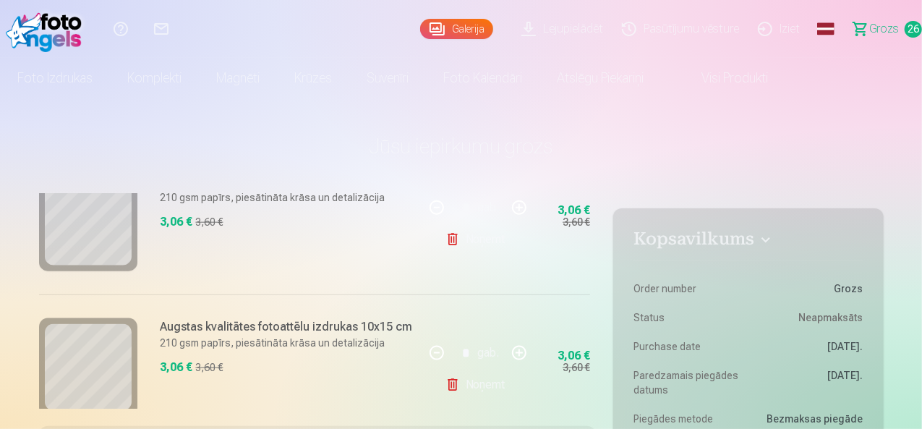
scroll to position [3725, 0]
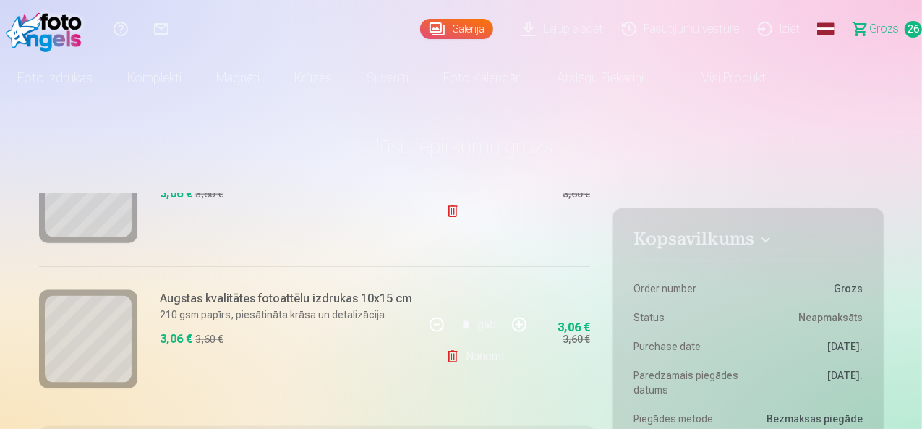
click at [519, 318] on button "button" at bounding box center [519, 324] width 35 height 35
type input "*"
drag, startPoint x: 596, startPoint y: 396, endPoint x: 596, endPoint y: 382, distance: 13.7
drag, startPoint x: 596, startPoint y: 390, endPoint x: 596, endPoint y: 380, distance: 10.1
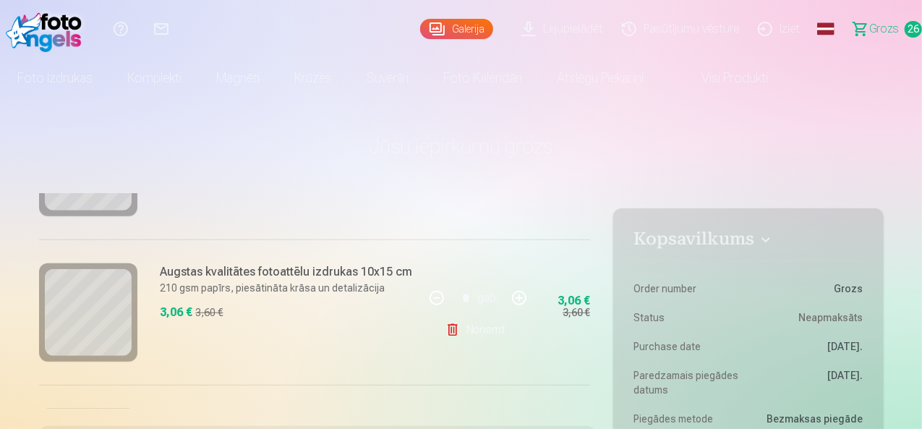
scroll to position [3325, 0]
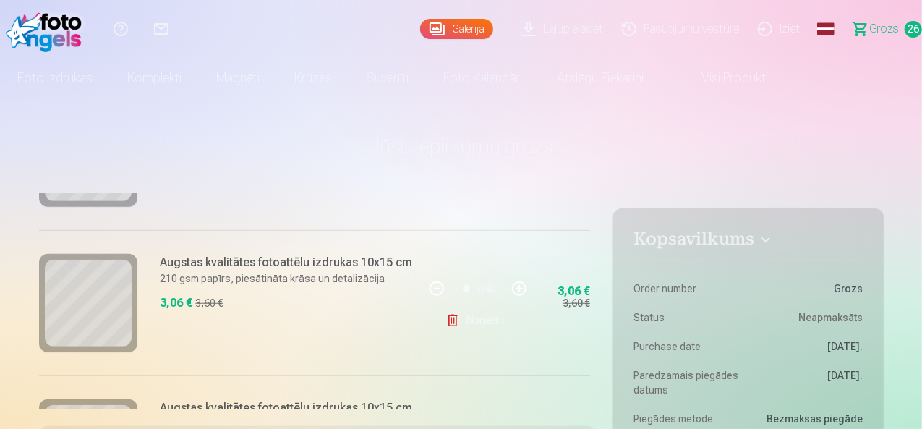
click at [517, 286] on button "button" at bounding box center [519, 288] width 35 height 35
type input "*"
drag, startPoint x: 591, startPoint y: 370, endPoint x: 593, endPoint y: 386, distance: 16.8
click at [593, 386] on div "Mēs dāvinām jums visas portreta bildes digitālā formātā. * Fotostudija dāvina v…" at bounding box center [318, 301] width 558 height 215
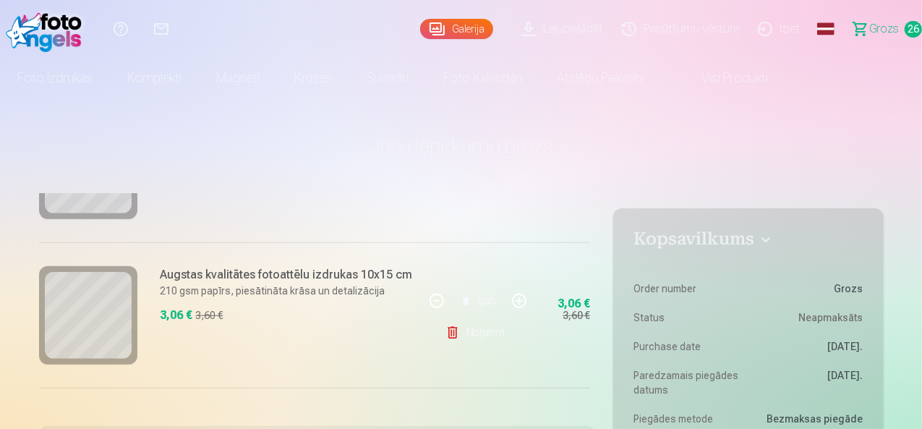
scroll to position [3487, 0]
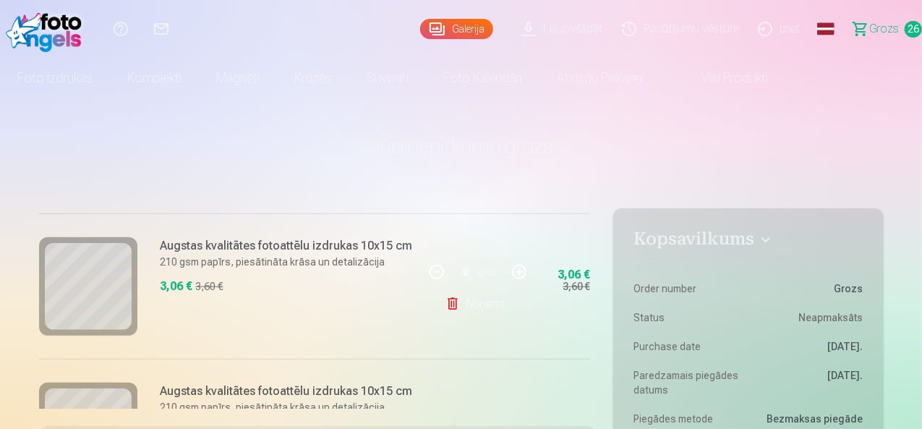
click at [517, 260] on button "button" at bounding box center [519, 272] width 35 height 35
type input "*"
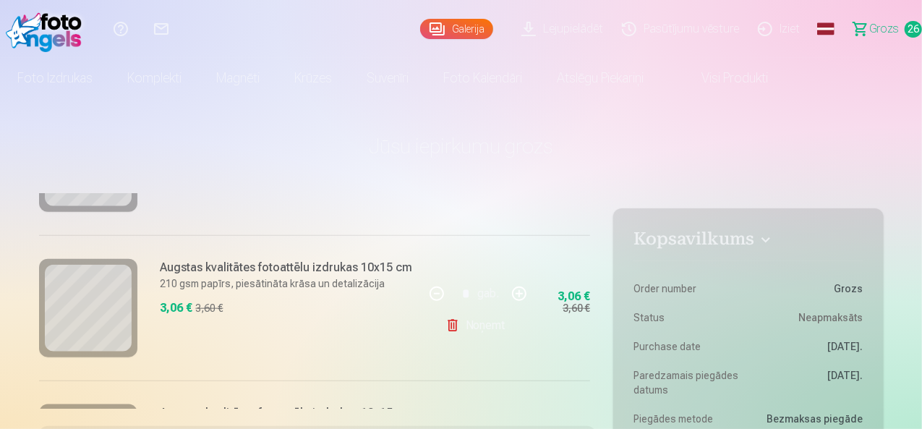
scroll to position [3620, 0]
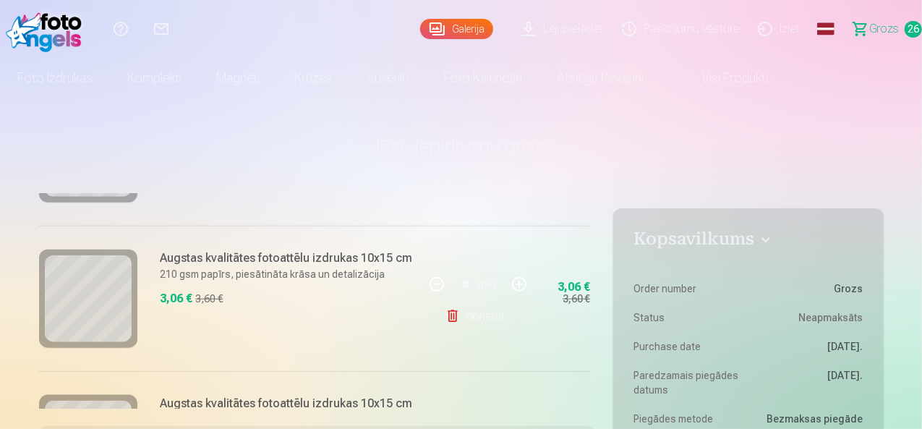
click at [519, 276] on button "button" at bounding box center [519, 284] width 35 height 35
type input "*"
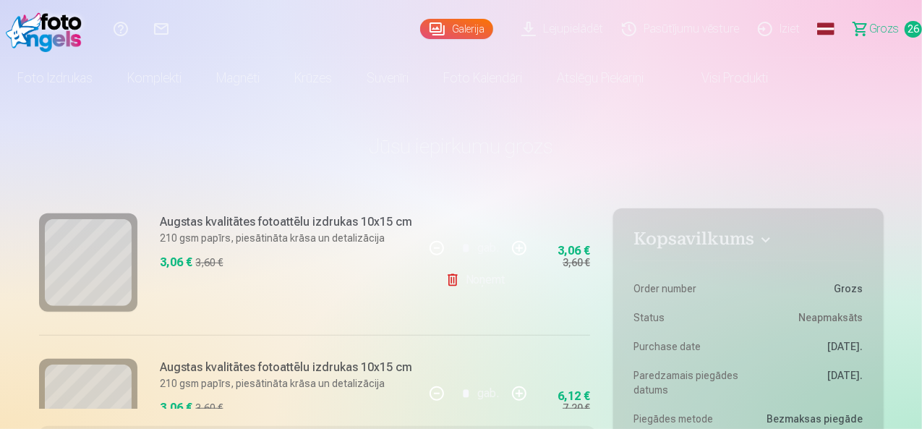
scroll to position [3191, 0]
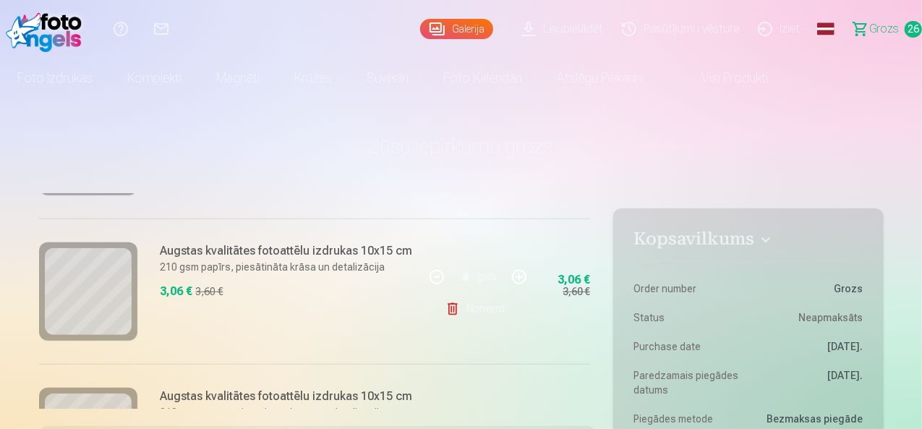
click at [514, 267] on button "button" at bounding box center [519, 277] width 35 height 35
type input "*"
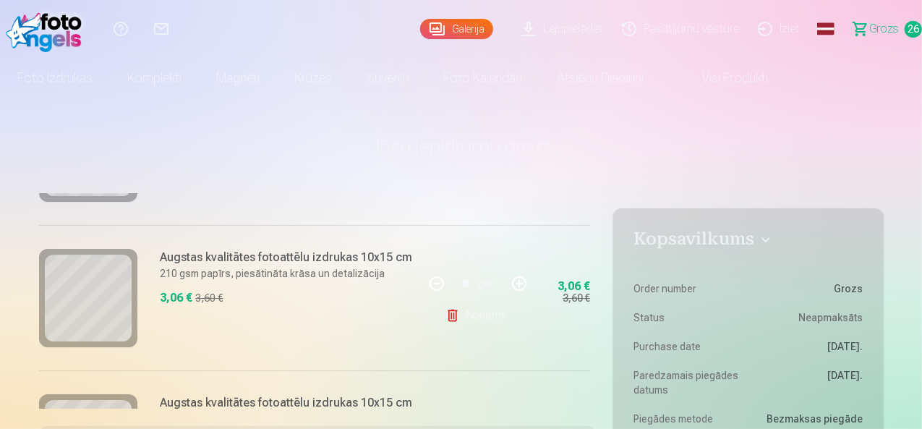
scroll to position [2400, 0]
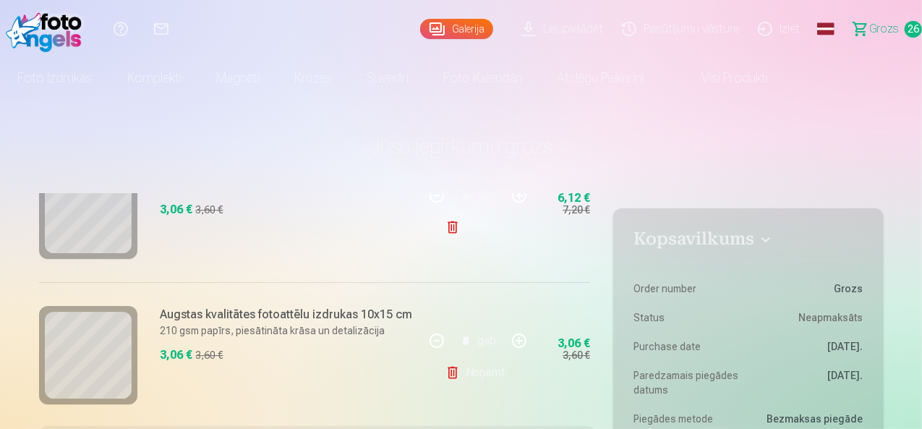
click at [518, 337] on button "button" at bounding box center [519, 340] width 35 height 35
type input "*"
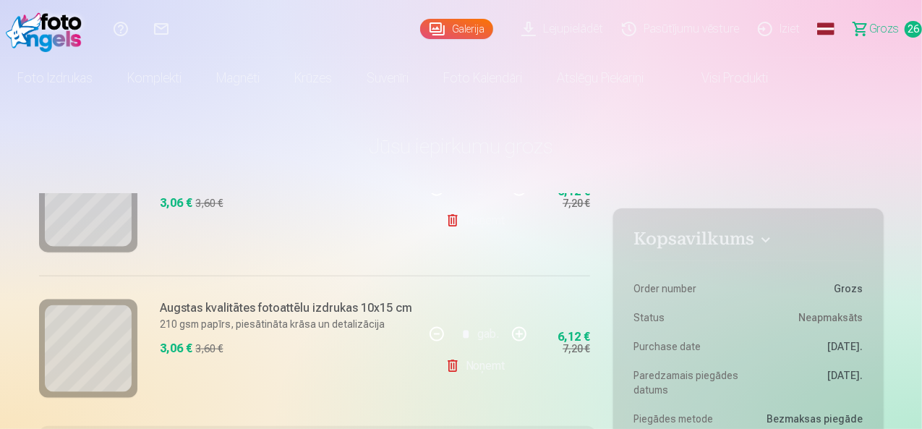
scroll to position [3725, 0]
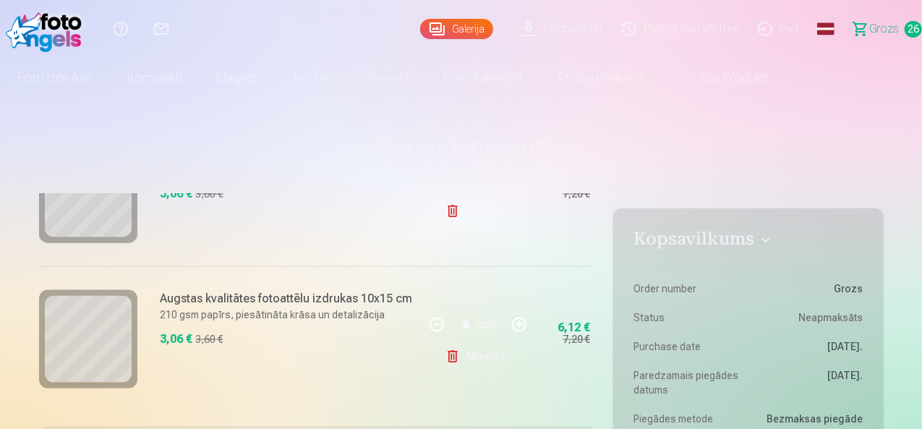
click at [905, 34] on span "26" at bounding box center [913, 29] width 17 height 17
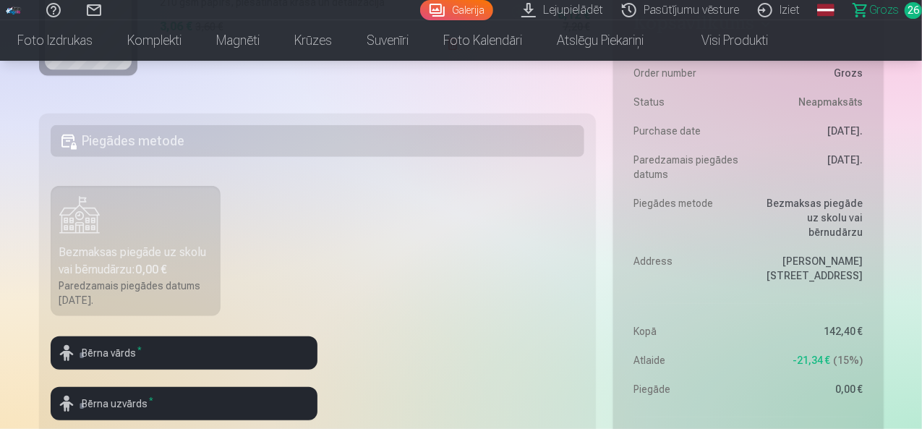
scroll to position [368, 0]
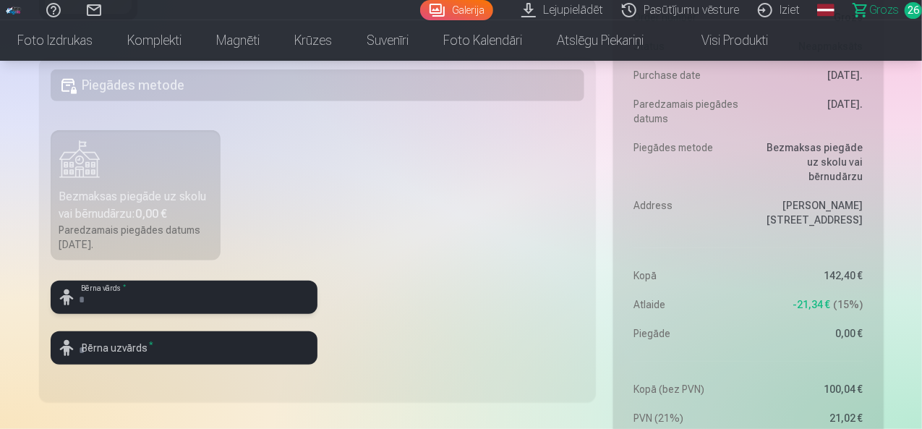
click at [190, 298] on input "text" at bounding box center [184, 297] width 267 height 33
type input "*"
type input "*******"
click at [156, 349] on input "text" at bounding box center [184, 347] width 267 height 33
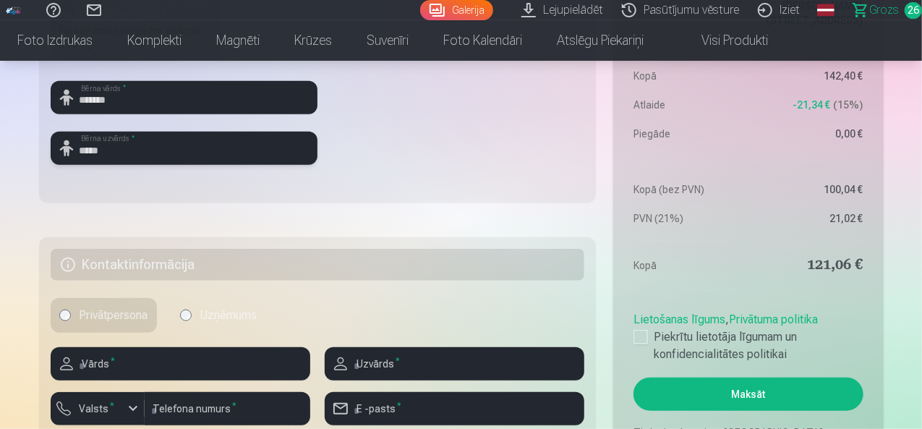
scroll to position [599, 0]
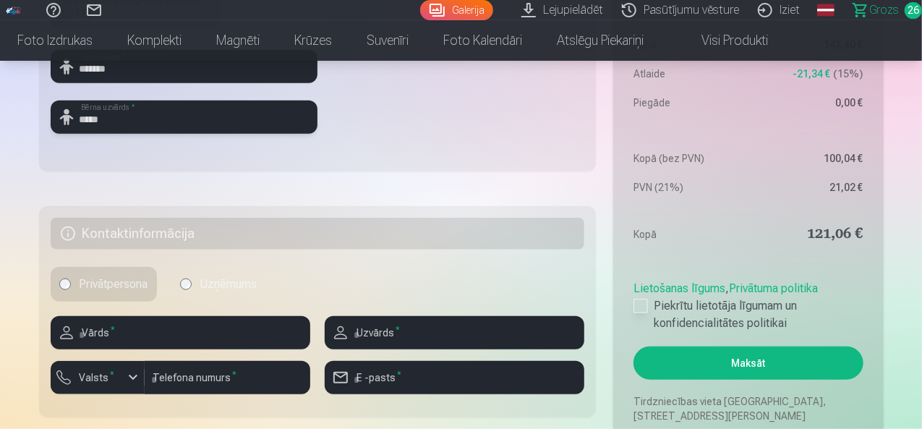
type input "*****"
click at [645, 307] on div at bounding box center [641, 306] width 14 height 14
click at [256, 331] on input "text" at bounding box center [181, 332] width 260 height 33
type input "*******"
click at [457, 326] on input "text" at bounding box center [455, 332] width 260 height 33
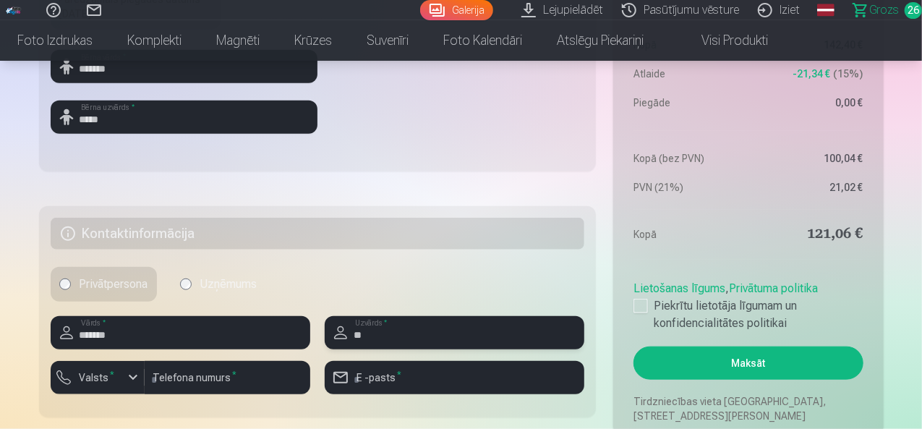
type input "*"
type input "*****"
click at [247, 384] on input "number" at bounding box center [228, 377] width 166 height 33
type input "********"
click at [424, 378] on input "email" at bounding box center [455, 377] width 260 height 33
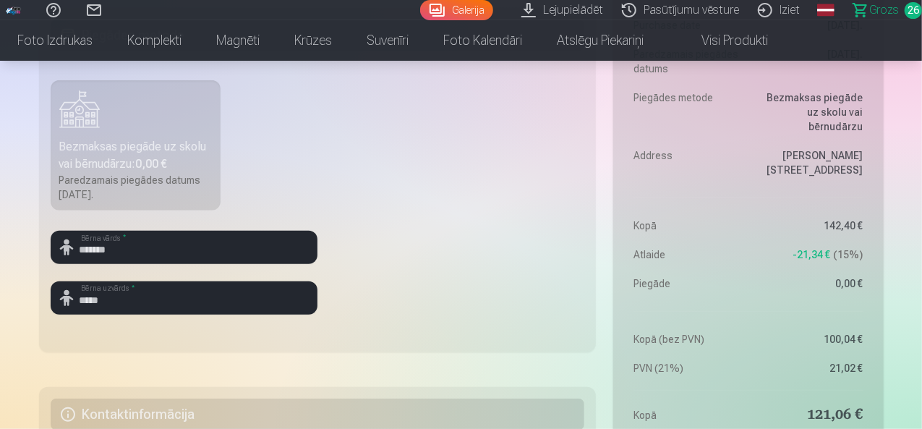
scroll to position [406, 0]
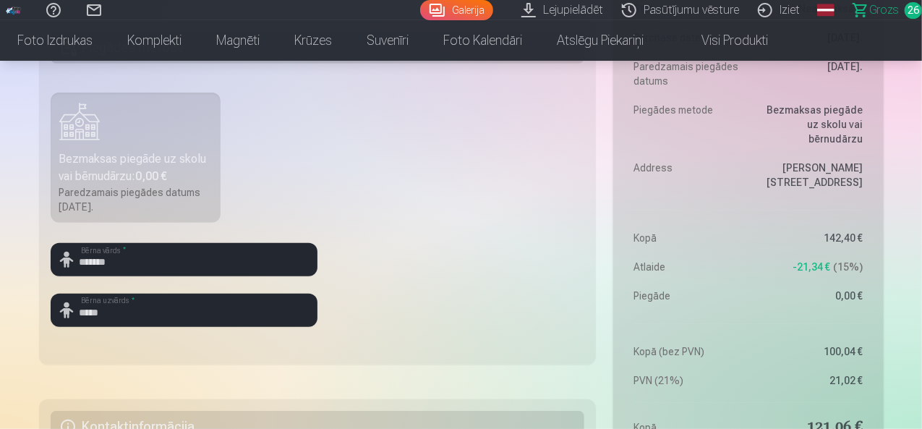
type input "**********"
click at [127, 157] on div "Bezmaksas piegāde uz skolu vai bērnudārzu : 0,00 €" at bounding box center [135, 167] width 153 height 35
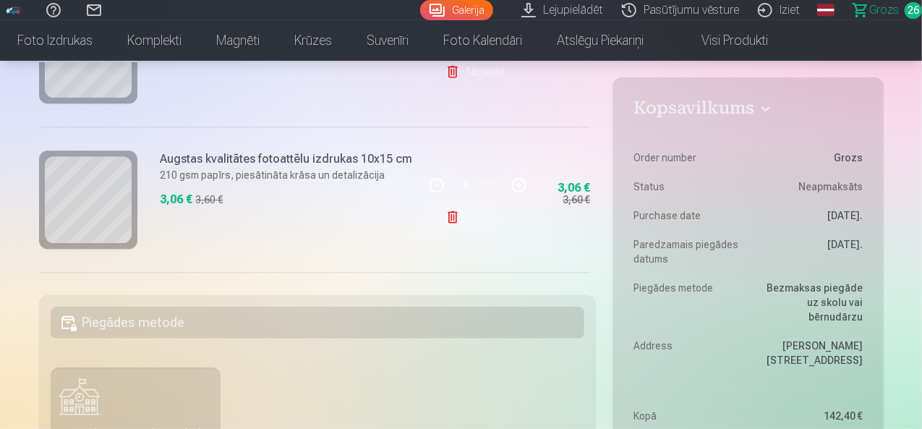
scroll to position [2115, 0]
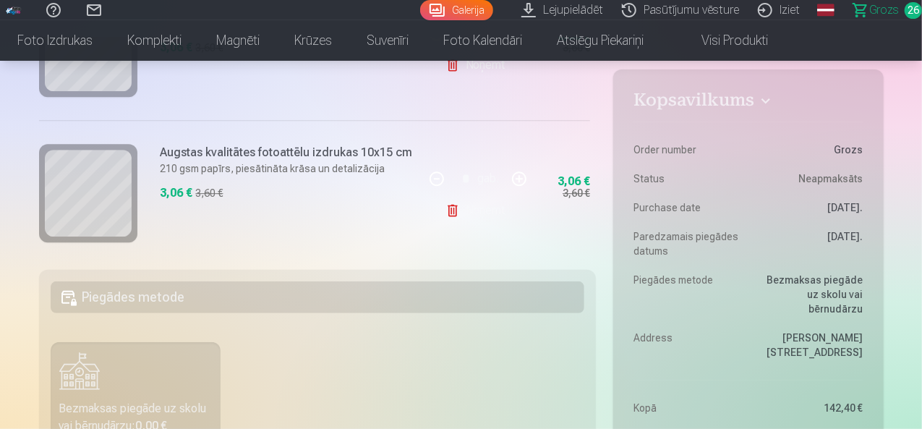
scroll to position [75, 0]
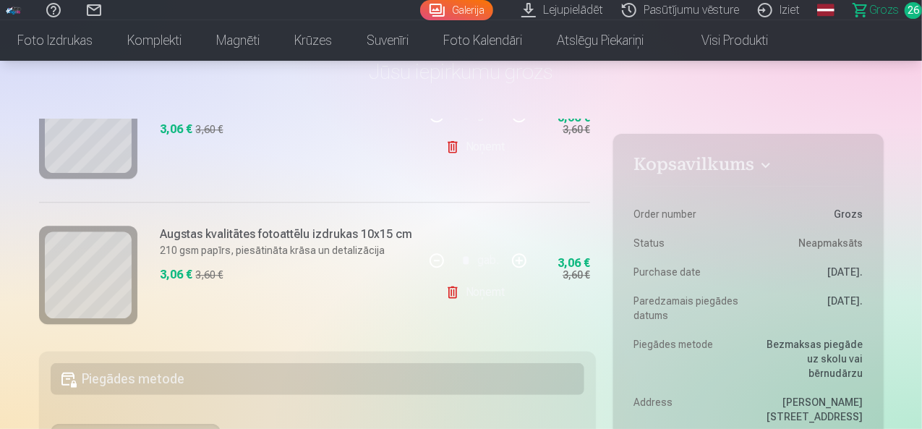
click at [421, 7] on link "Galerija" at bounding box center [456, 10] width 73 height 20
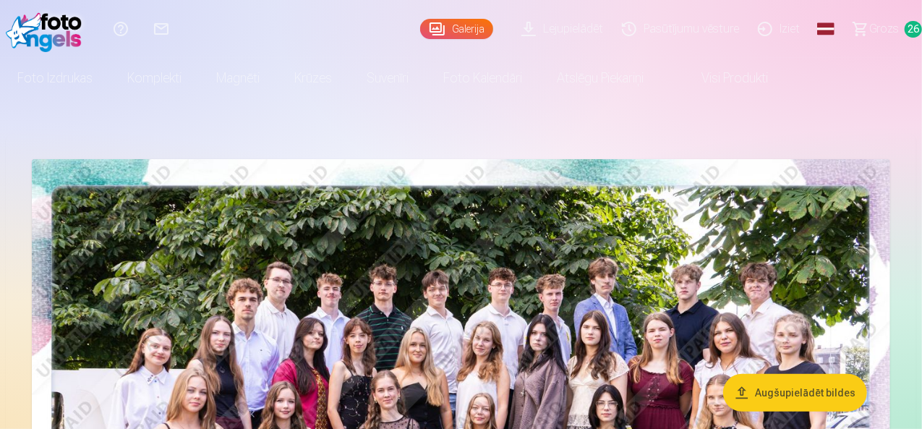
click at [888, 30] on link "Grozs 26" at bounding box center [882, 29] width 82 height 58
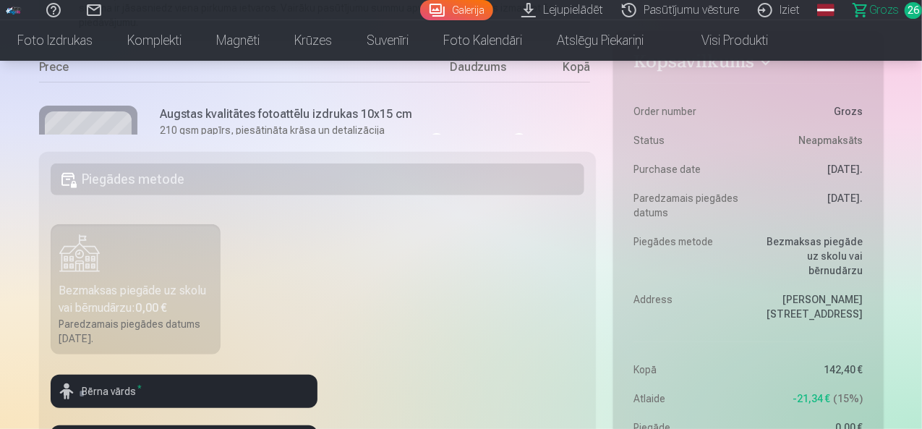
scroll to position [262, 0]
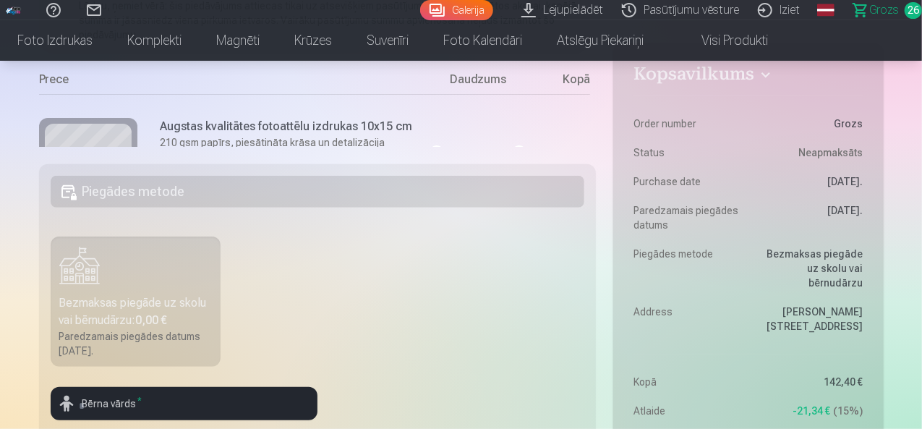
click at [593, 146] on div "Kopsavilkums Order number Grozs Status Neapmaksāts Purchase date 12.09.2025. Pa…" at bounding box center [461, 352] width 845 height 840
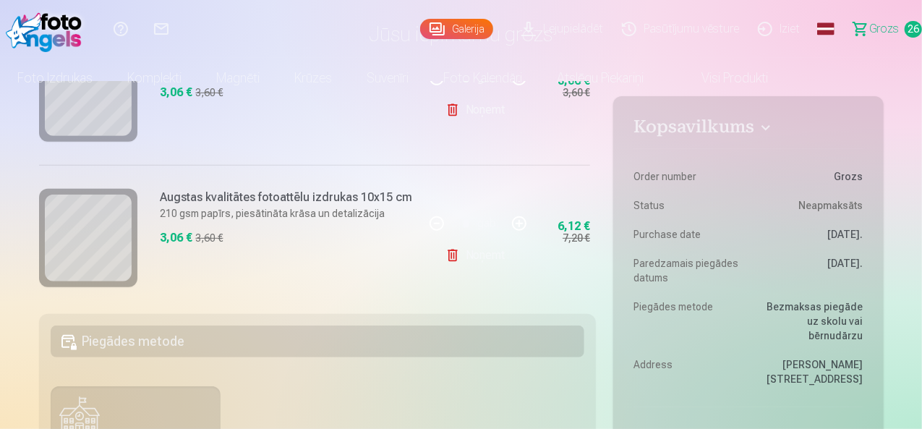
scroll to position [0, 0]
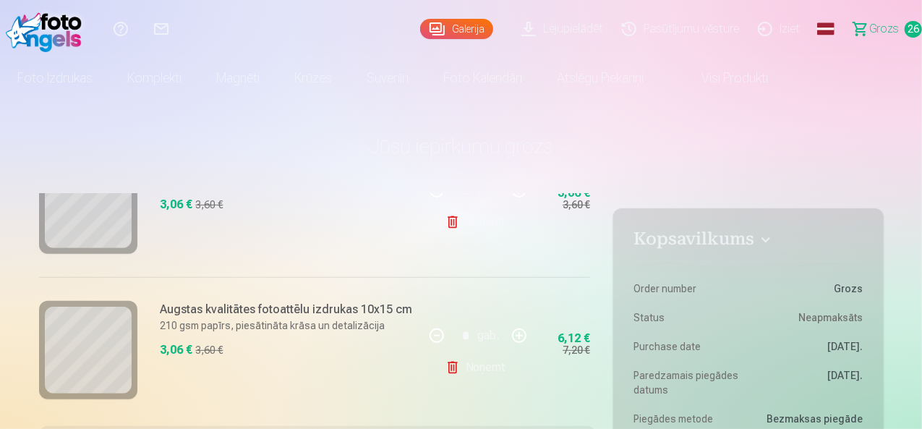
click at [447, 364] on link "Noņemt" at bounding box center [479, 367] width 66 height 29
type input "*"
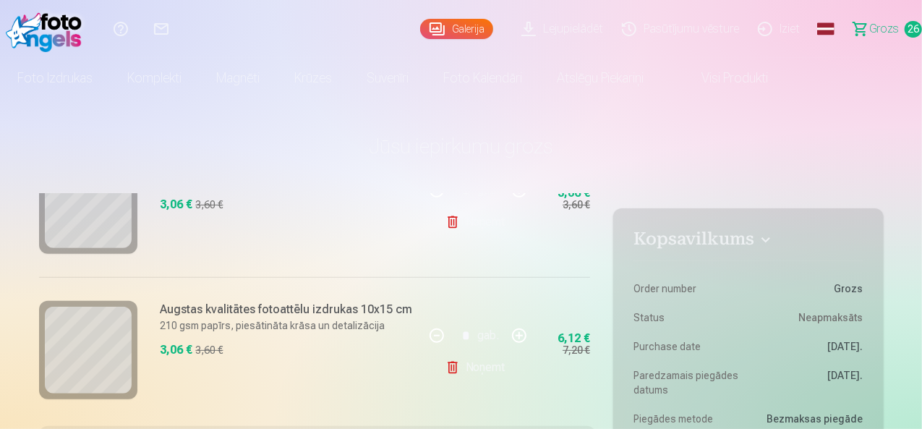
type input "*"
click at [447, 364] on link "Noņemt" at bounding box center [479, 367] width 66 height 29
type input "*"
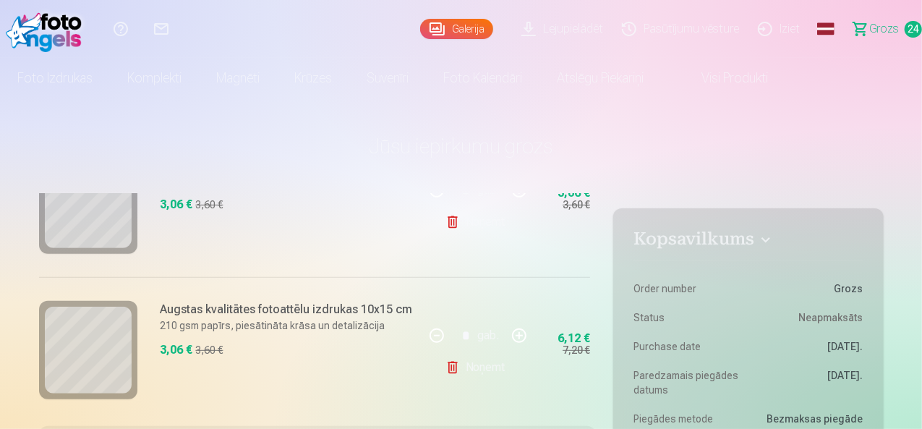
type input "*"
click at [447, 364] on link "Noņemt" at bounding box center [479, 367] width 66 height 29
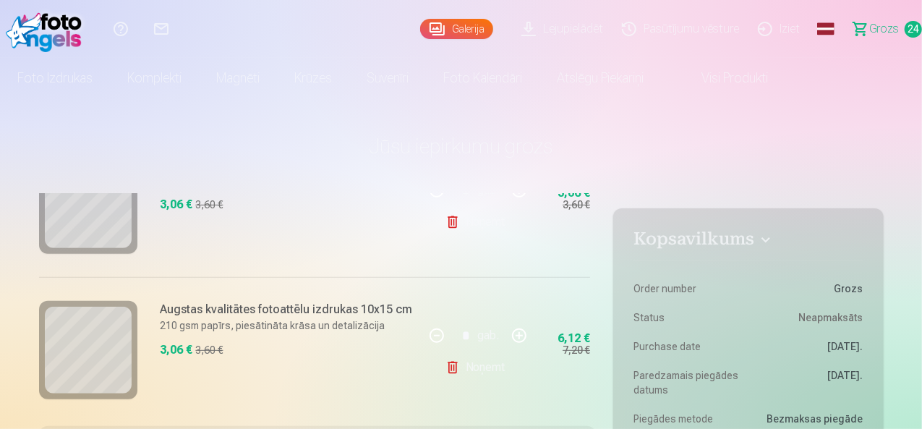
type input "*"
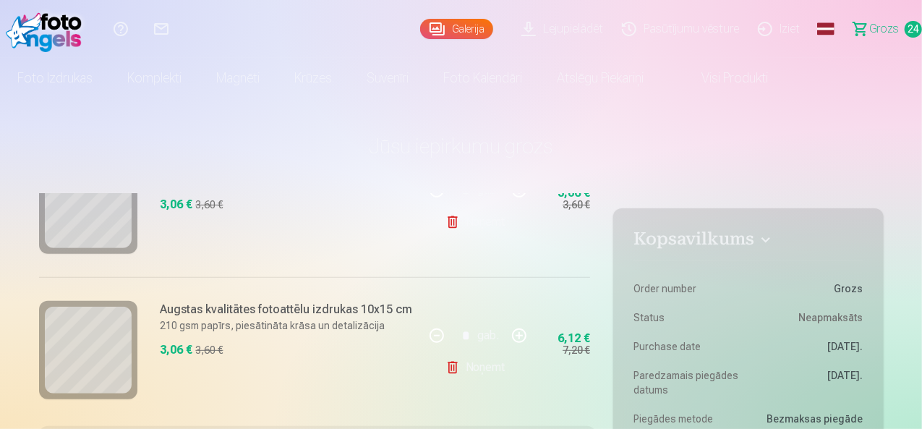
type input "*"
click at [447, 364] on link "Noņemt" at bounding box center [479, 367] width 66 height 29
type input "*"
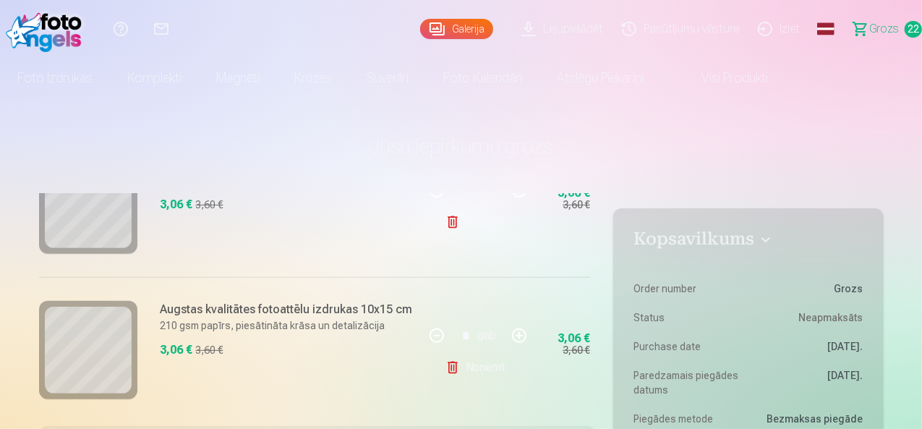
type input "*"
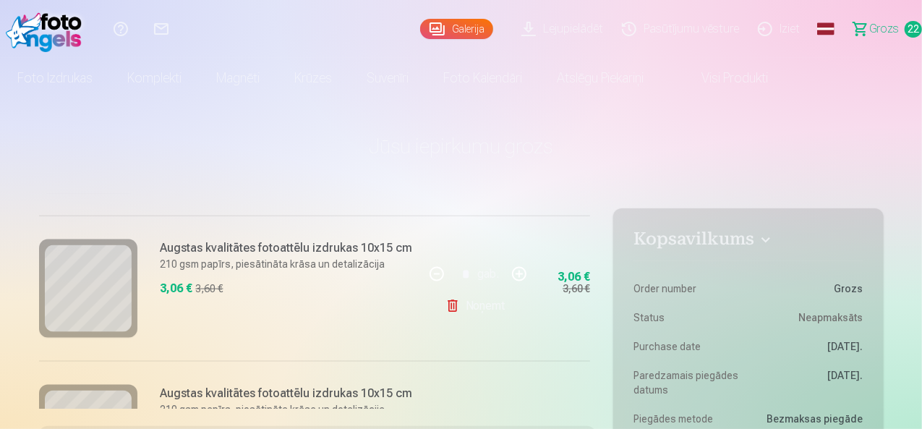
scroll to position [988, 0]
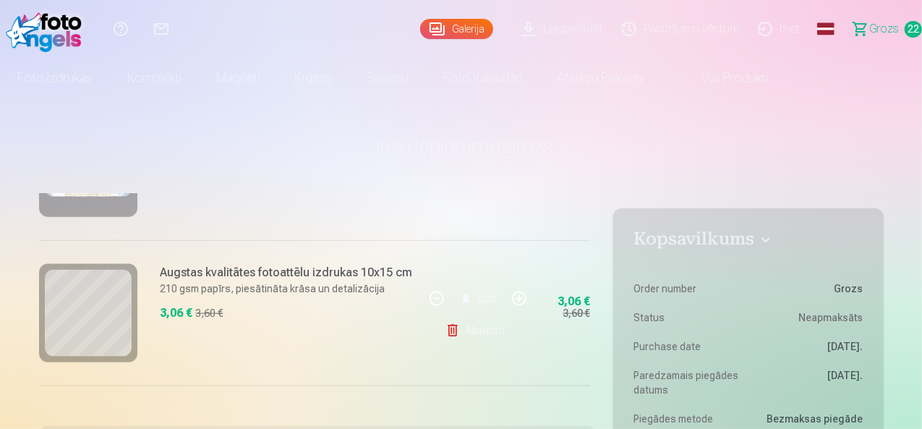
click at [493, 325] on link "Noņemt" at bounding box center [479, 330] width 66 height 29
type input "*"
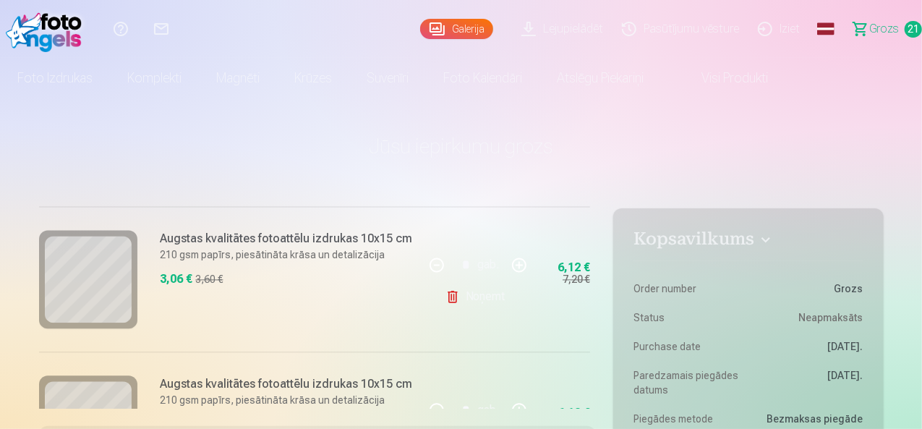
scroll to position [1620, 0]
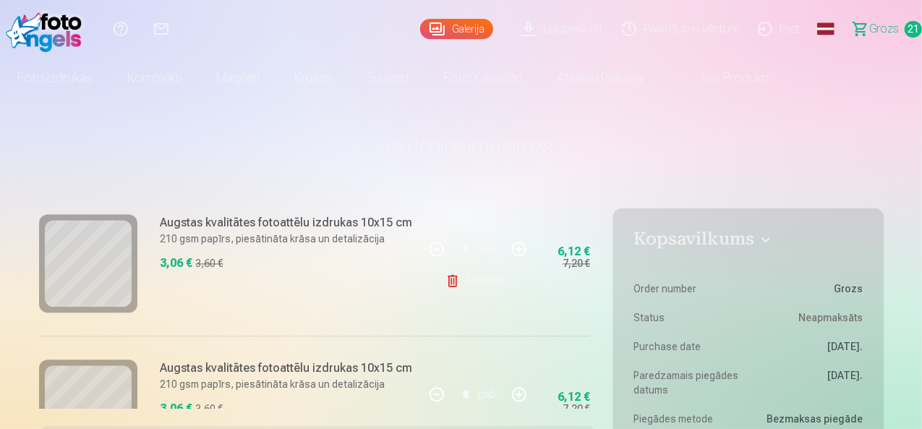
click at [475, 274] on link "Noņemt" at bounding box center [479, 280] width 66 height 29
type input "*"
click at [475, 274] on link "Noņemt" at bounding box center [479, 280] width 66 height 29
type input "*"
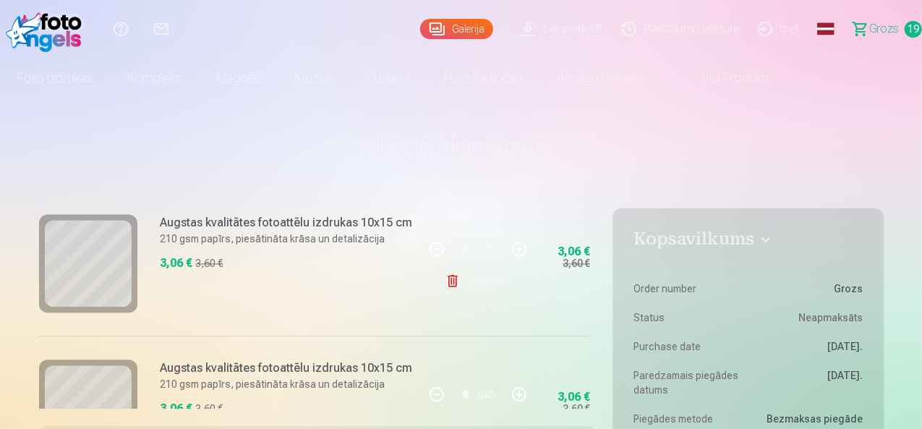
type input "*"
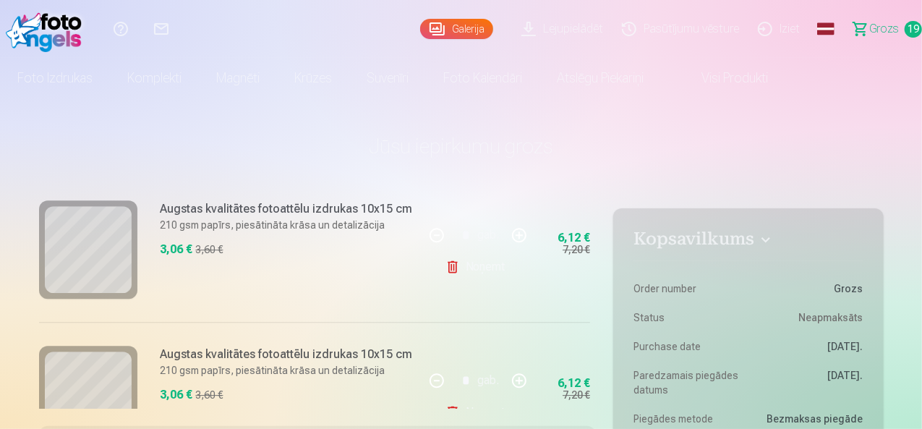
scroll to position [2222, 0]
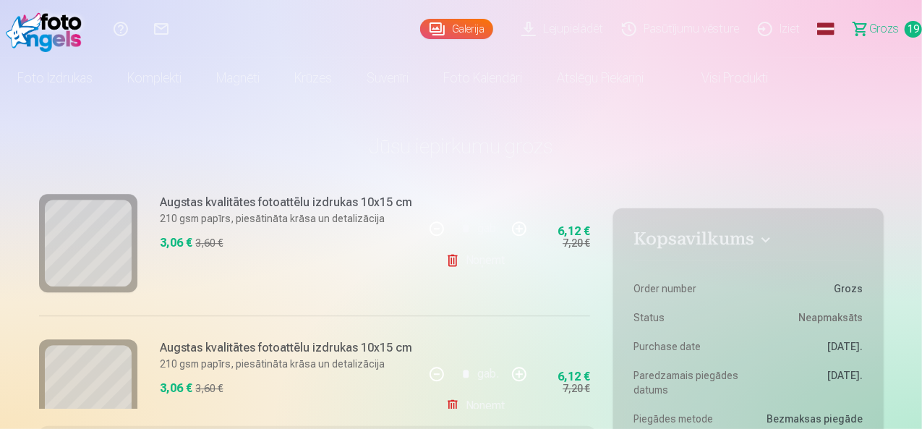
click at [485, 259] on link "Noņemt" at bounding box center [479, 260] width 66 height 29
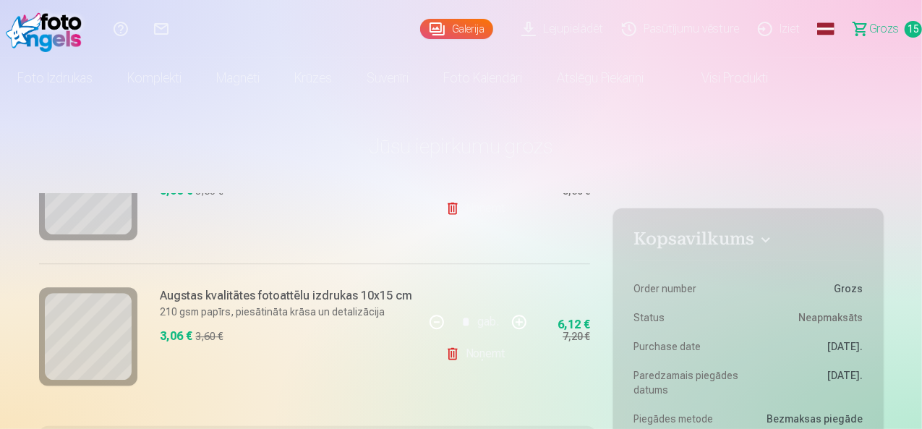
scroll to position [2128, 0]
click at [476, 355] on link "Noņemt" at bounding box center [479, 353] width 66 height 29
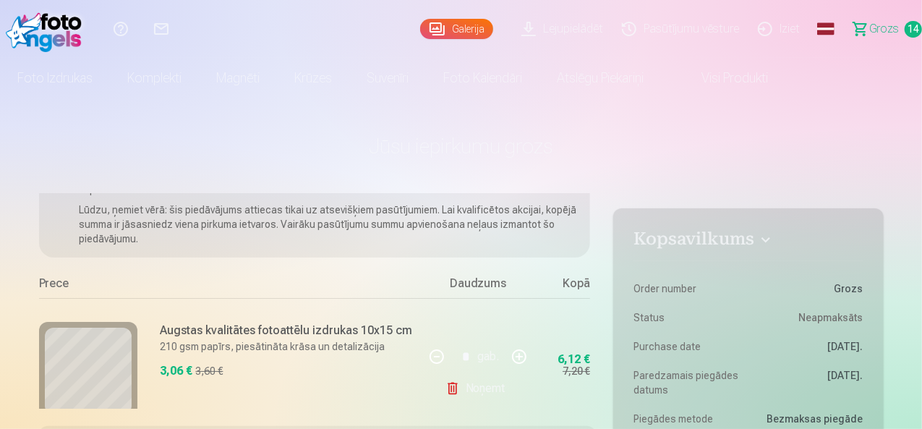
scroll to position [48, 0]
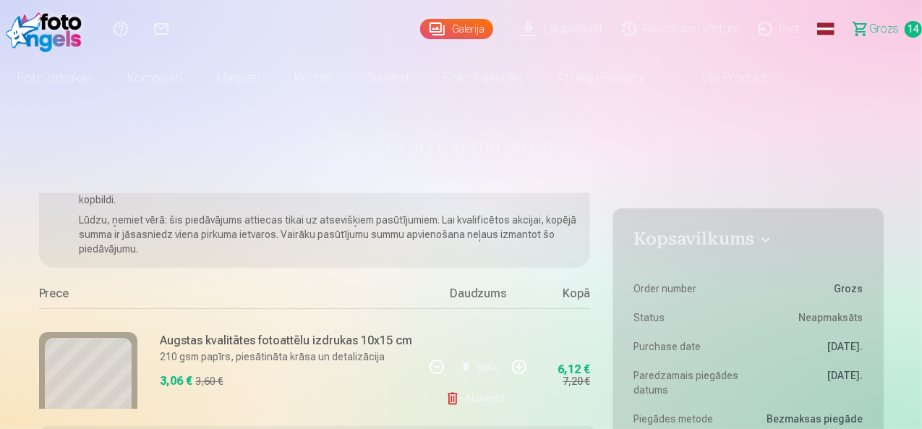
click at [473, 396] on link "Noņemt" at bounding box center [479, 398] width 66 height 29
type input "*"
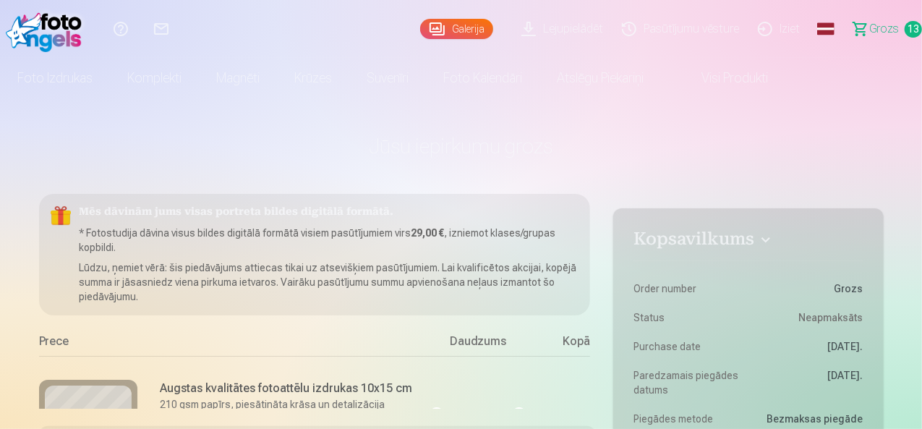
drag, startPoint x: 921, startPoint y: 27, endPoint x: 925, endPoint y: 102, distance: 74.6
click at [922, 102] on html "Palīdzības centrs Sazinies ar mums Galerija Lejupielādēt Pasūtījumu vēsture Izi…" at bounding box center [461, 214] width 922 height 429
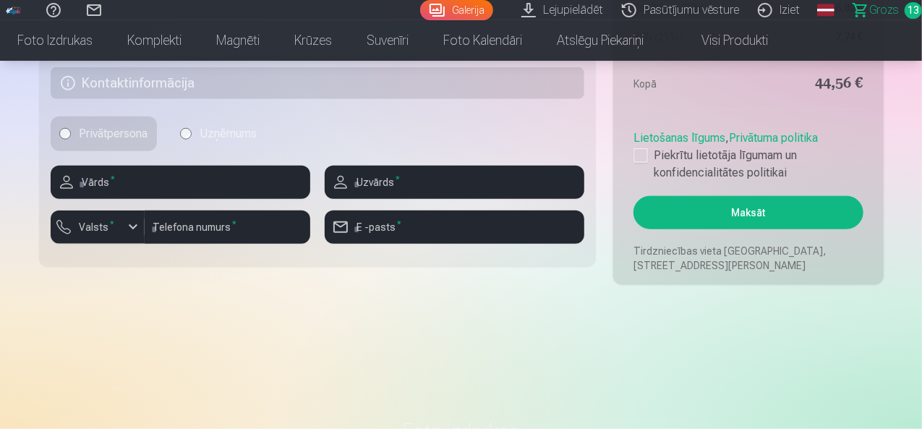
scroll to position [724, 0]
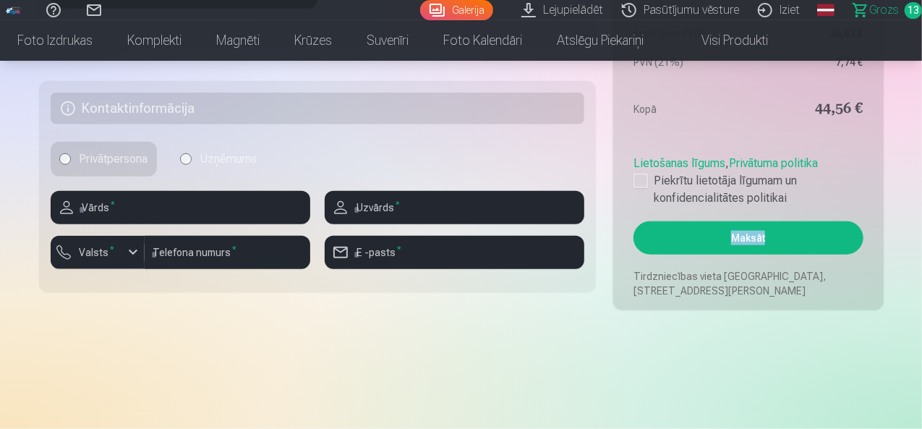
drag, startPoint x: 921, startPoint y: 81, endPoint x: 925, endPoint y: 140, distance: 59.5
click at [640, 182] on div at bounding box center [641, 181] width 14 height 14
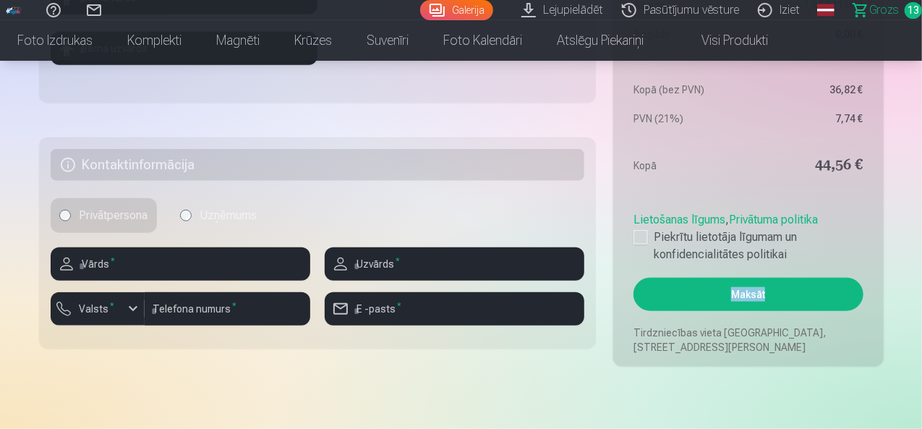
scroll to position [743, 0]
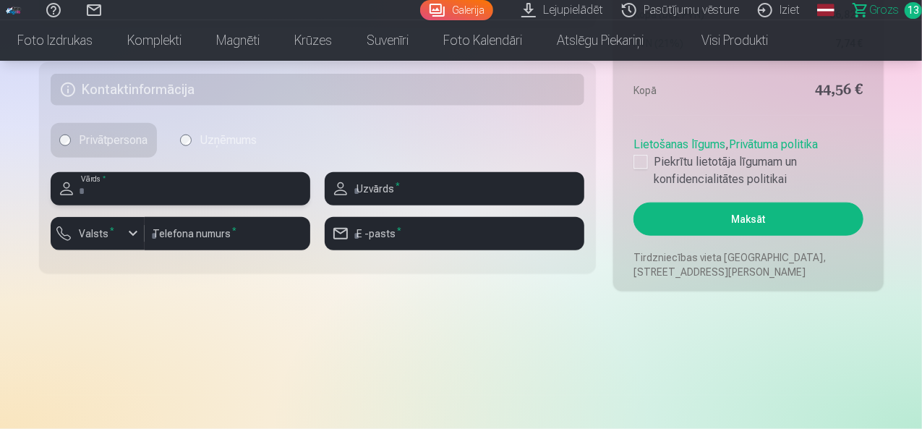
click at [173, 192] on input "text" at bounding box center [181, 188] width 260 height 33
type input "*******"
click at [378, 191] on input "text" at bounding box center [455, 188] width 260 height 33
type input "*****"
click at [256, 235] on input "number" at bounding box center [228, 233] width 166 height 33
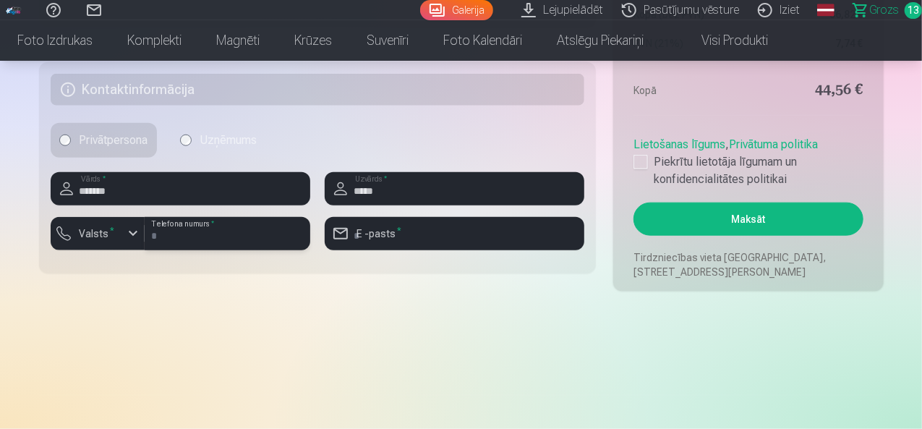
type input "********"
click at [396, 235] on input "email" at bounding box center [455, 233] width 260 height 33
type input "**********"
click at [697, 222] on button "Maksāt" at bounding box center [748, 219] width 229 height 33
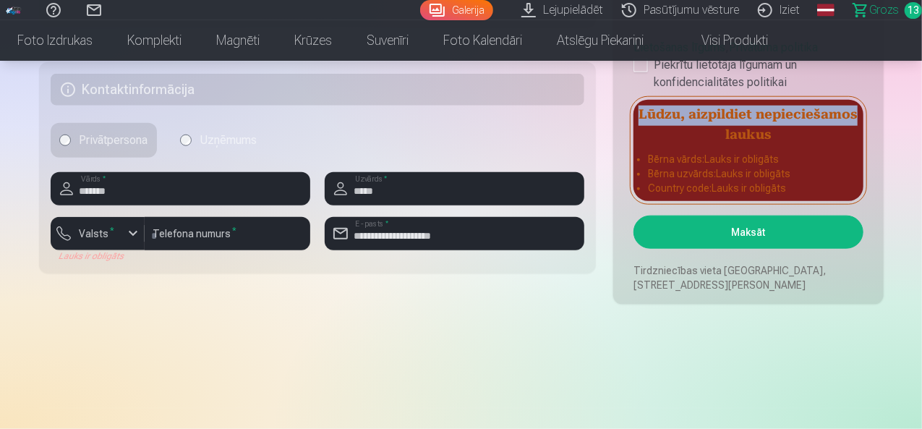
drag, startPoint x: 922, startPoint y: 87, endPoint x: 918, endPoint y: 60, distance: 27.0
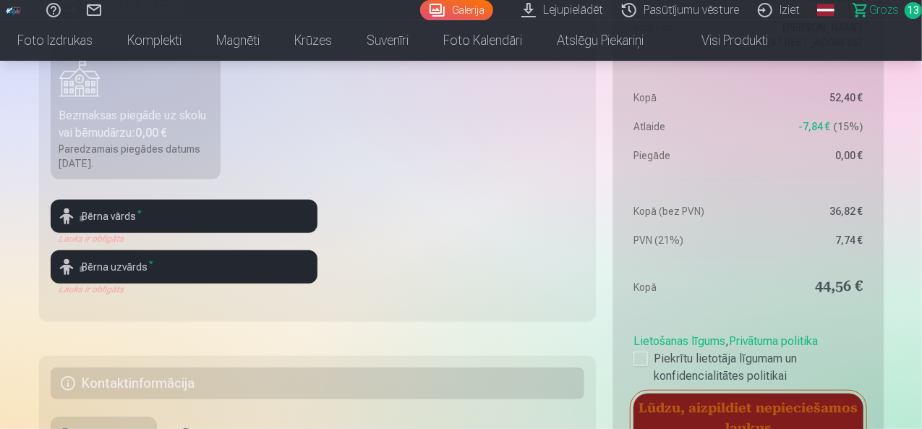
scroll to position [418, 0]
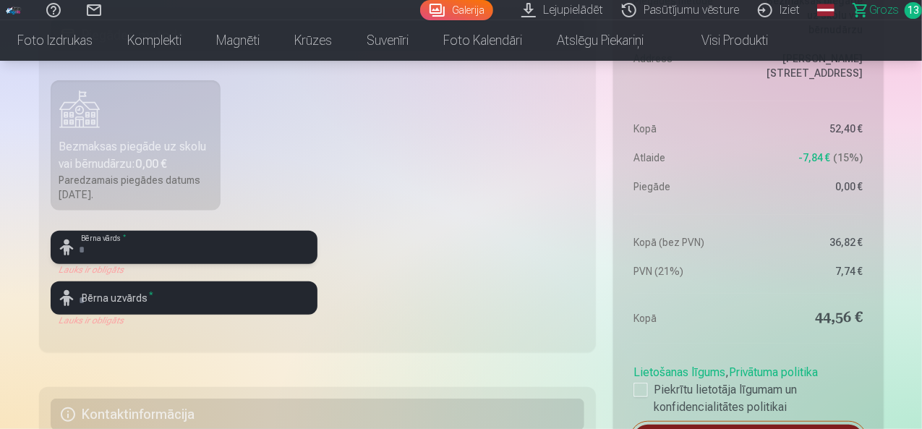
click at [166, 247] on input "text" at bounding box center [184, 247] width 267 height 33
type input "*"
type input "**********"
click at [90, 315] on div "Lauks ir obligāts" at bounding box center [184, 321] width 267 height 12
click at [104, 303] on input "text" at bounding box center [184, 297] width 267 height 33
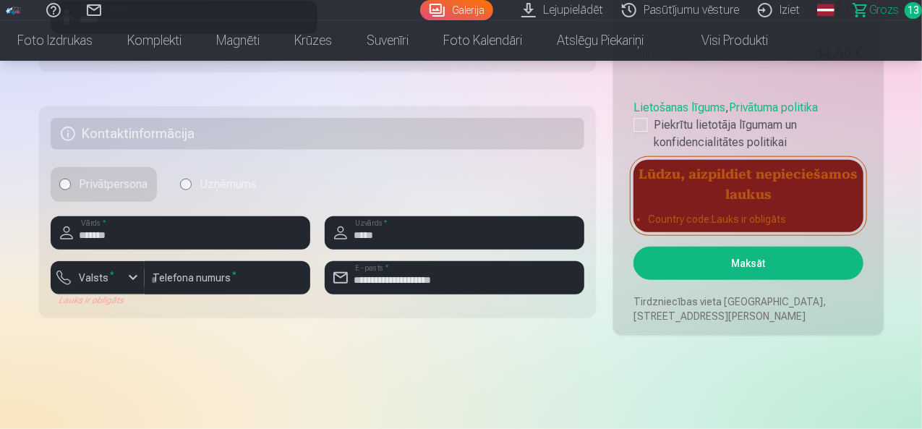
scroll to position [724, 0]
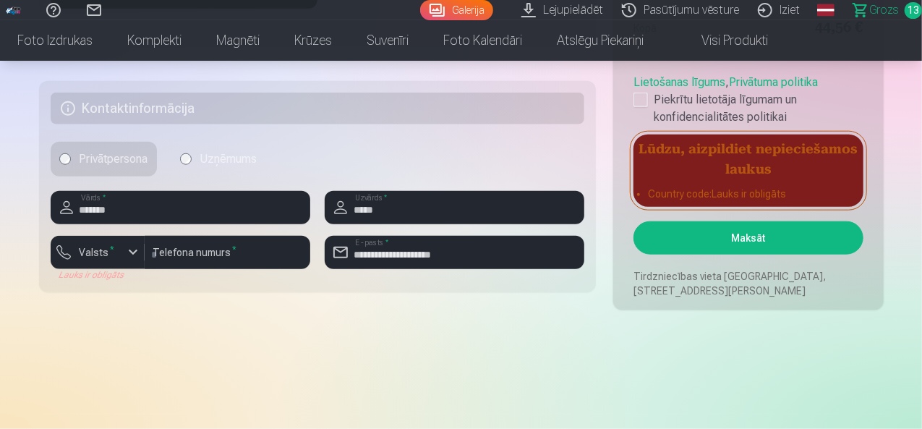
type input "*****"
click at [760, 240] on button "Maksāt" at bounding box center [748, 237] width 229 height 33
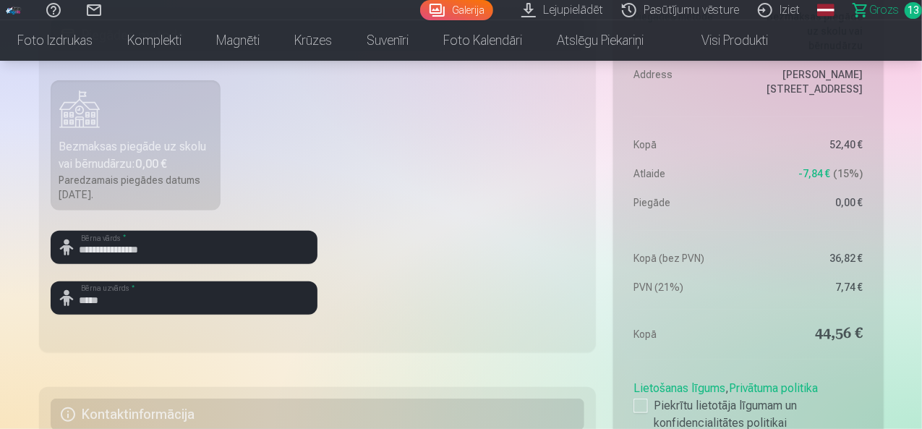
scroll to position [469, 0]
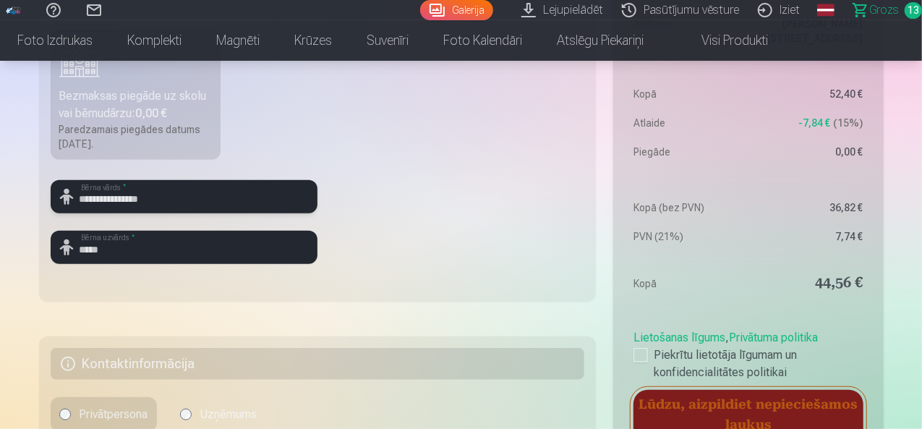
click at [178, 198] on input "**********" at bounding box center [184, 196] width 267 height 33
type input "*"
type input "*******"
click at [386, 177] on fieldset "Piegādes metode Bezmaksas piegāde uz skolu vai bērnudārzu : 0,00 € Paredzamais …" at bounding box center [318, 129] width 558 height 344
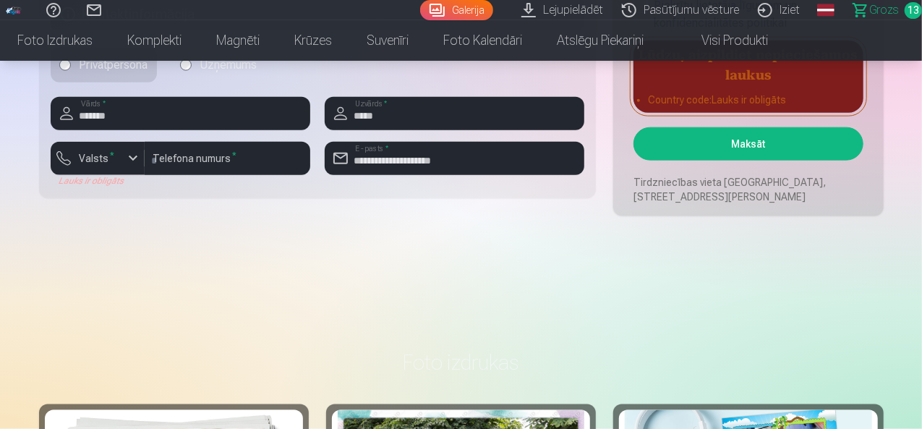
scroll to position [812, 0]
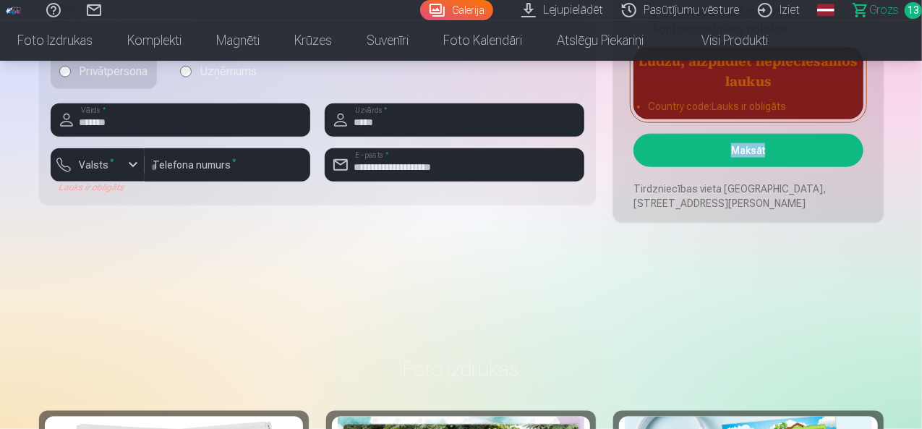
drag, startPoint x: 922, startPoint y: 95, endPoint x: 925, endPoint y: 83, distance: 12.8
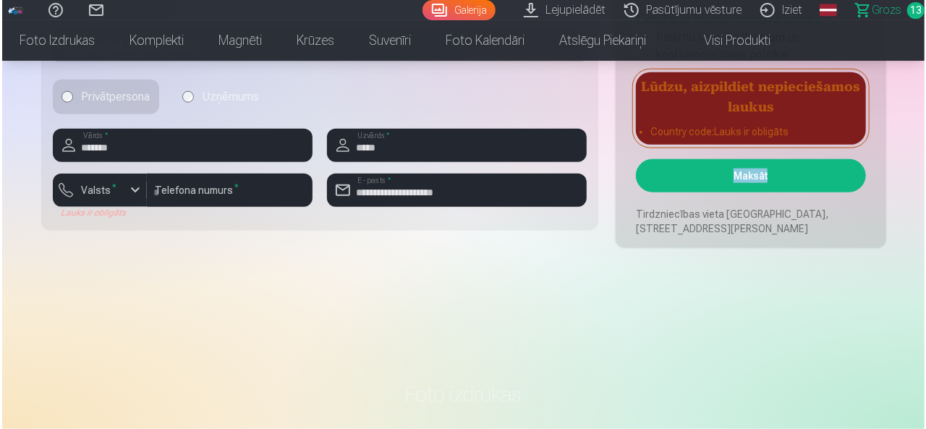
scroll to position [743, 0]
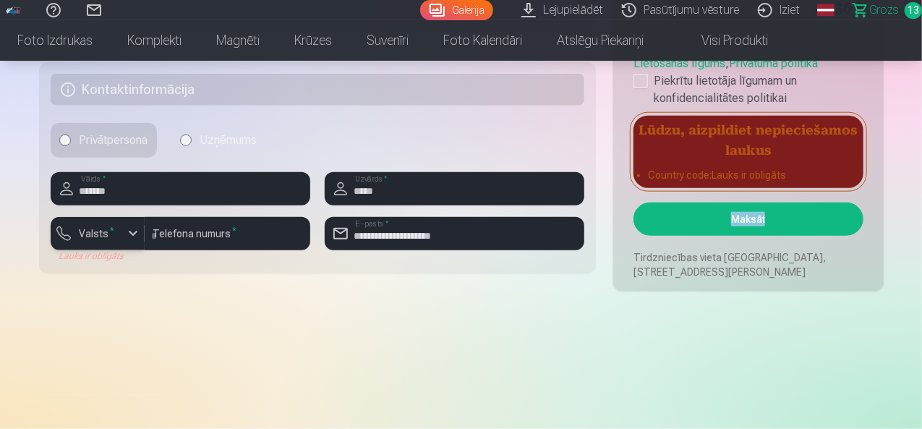
click at [131, 229] on div "button" at bounding box center [132, 233] width 17 height 17
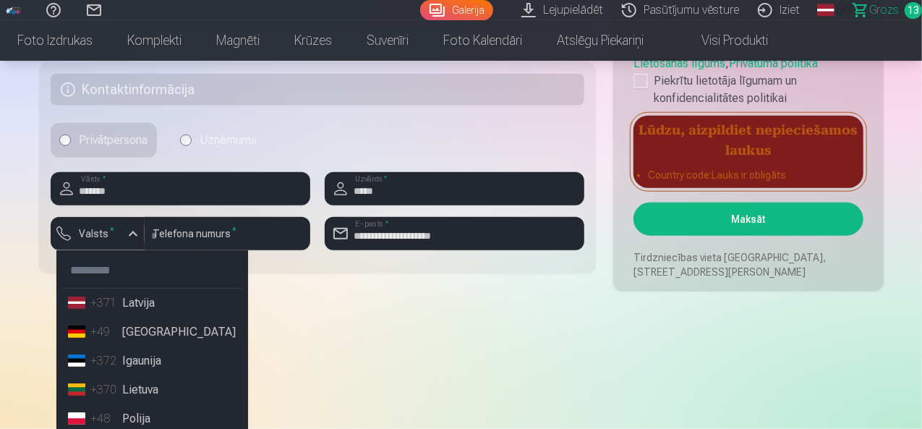
click at [143, 302] on li "+371 Latvija" at bounding box center [152, 303] width 180 height 29
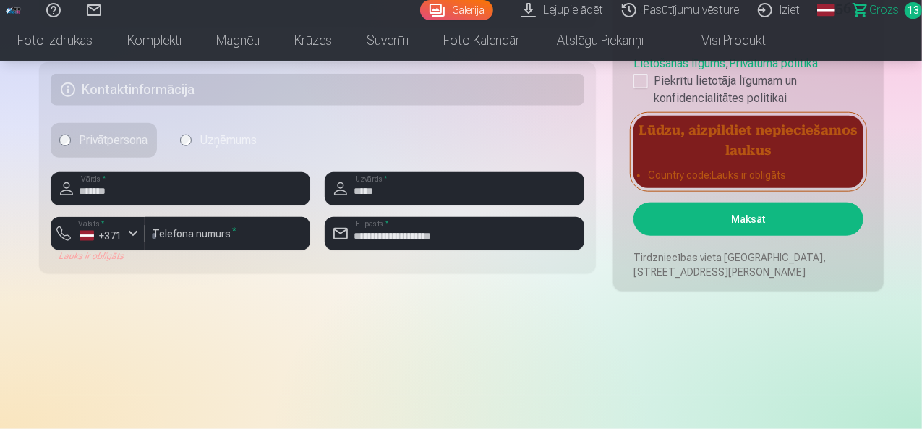
click at [713, 224] on button "Maksāt" at bounding box center [748, 219] width 229 height 33
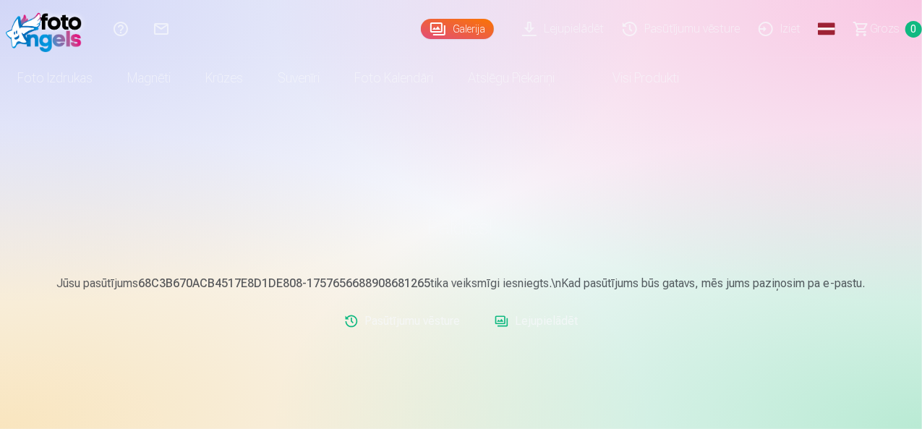
click at [559, 323] on link "Lejupielādēt" at bounding box center [536, 321] width 95 height 29
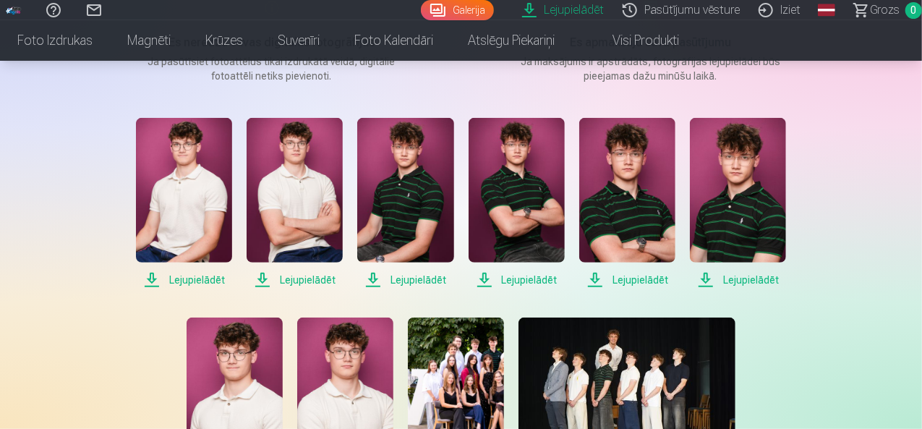
scroll to position [232, 0]
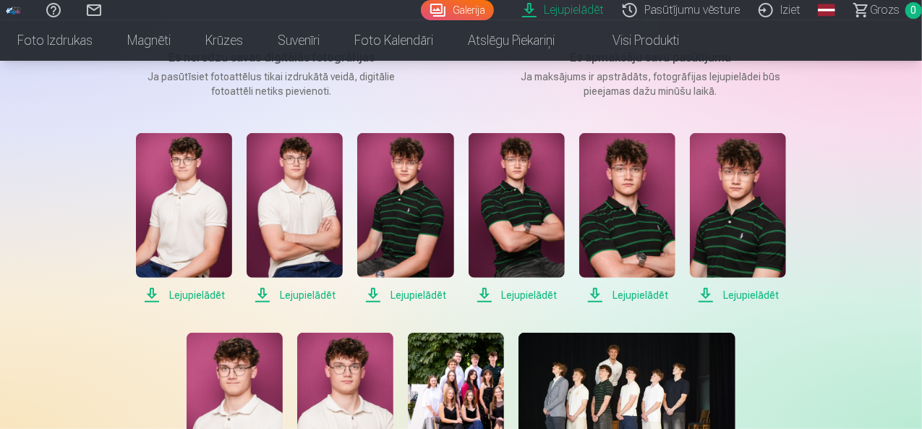
click at [206, 292] on span "Lejupielādēt" at bounding box center [184, 294] width 96 height 17
click at [295, 293] on span "Lejupielādēt" at bounding box center [295, 294] width 96 height 17
click at [412, 296] on span "Lejupielādēt" at bounding box center [405, 294] width 96 height 17
click at [538, 291] on span "Lejupielādēt" at bounding box center [517, 294] width 96 height 17
click at [622, 292] on span "Lejupielādēt" at bounding box center [628, 294] width 96 height 17
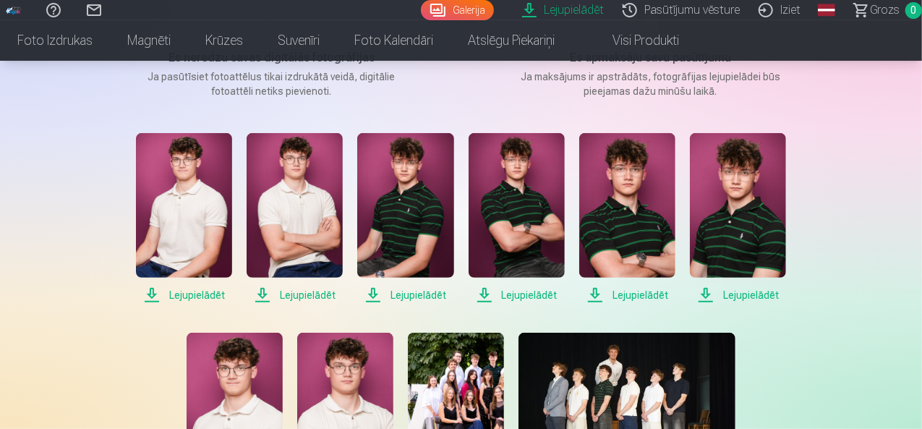
click at [739, 299] on span "Lejupielādēt" at bounding box center [738, 294] width 96 height 17
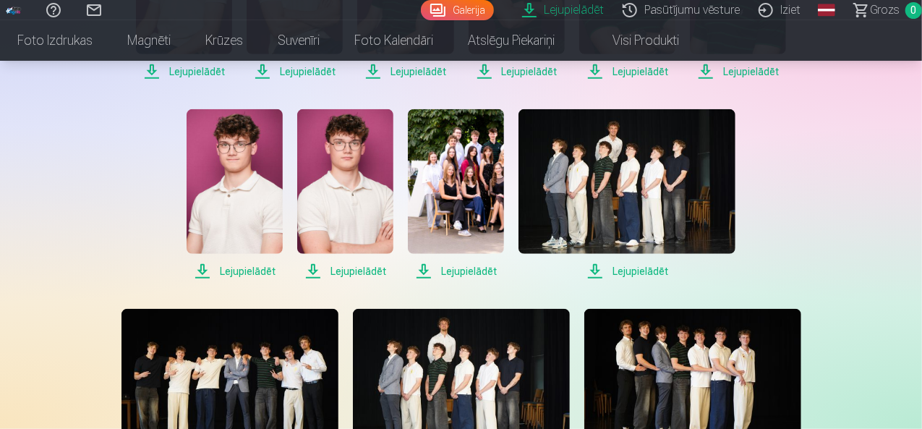
scroll to position [460, 0]
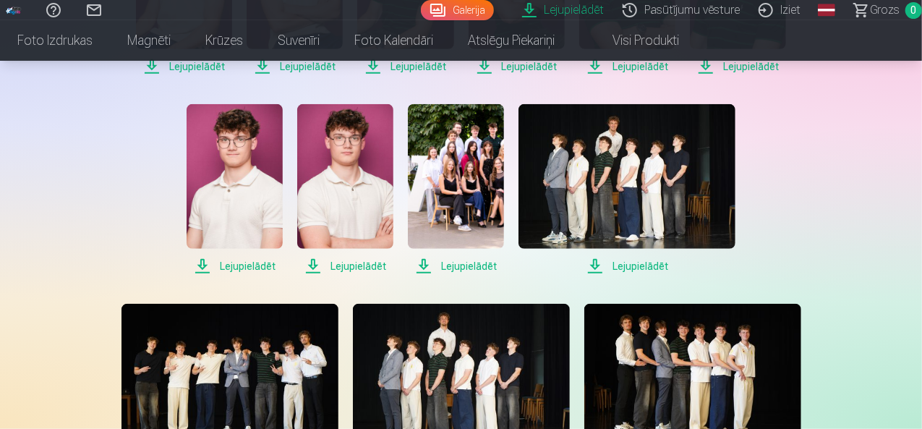
click at [257, 263] on span "Lejupielādēt" at bounding box center [235, 266] width 96 height 17
click at [347, 266] on span "Lejupielādēt" at bounding box center [345, 266] width 96 height 17
click at [483, 263] on span "Lejupielādēt" at bounding box center [456, 266] width 96 height 17
click at [653, 266] on span "Lejupielādēt" at bounding box center [627, 266] width 217 height 17
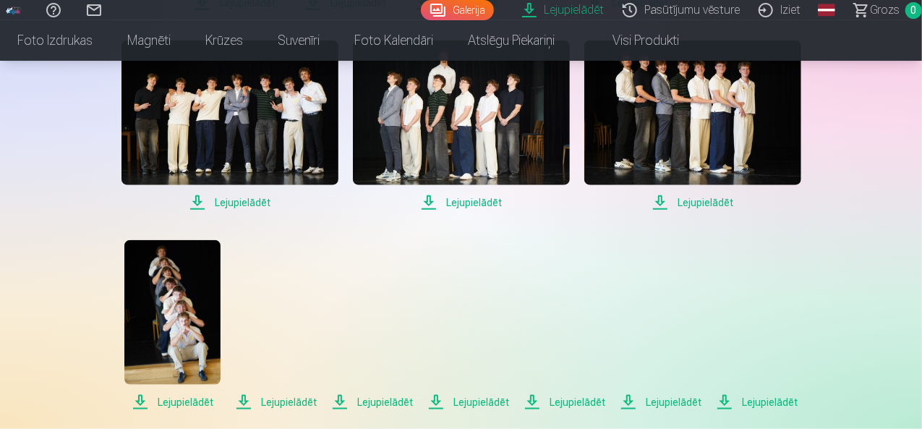
scroll to position [726, 0]
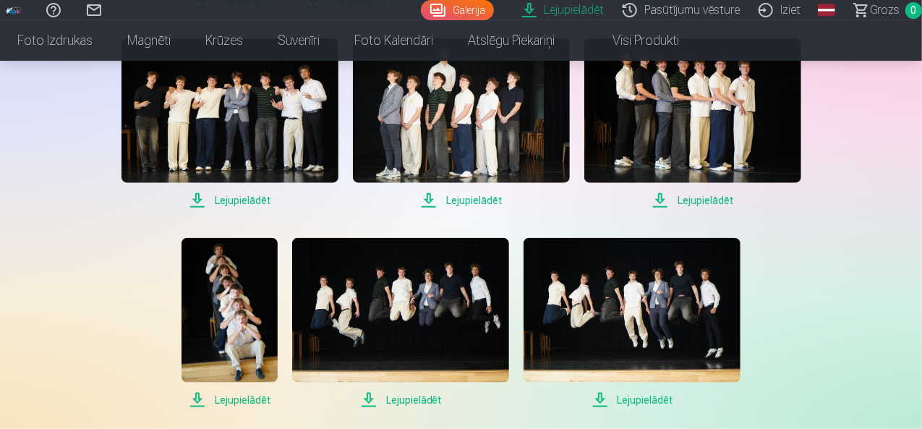
click at [245, 193] on span "Lejupielādēt" at bounding box center [230, 200] width 217 height 17
click at [450, 200] on span "Lejupielādēt" at bounding box center [461, 200] width 217 height 17
click at [695, 200] on span "Lejupielādēt" at bounding box center [693, 200] width 217 height 17
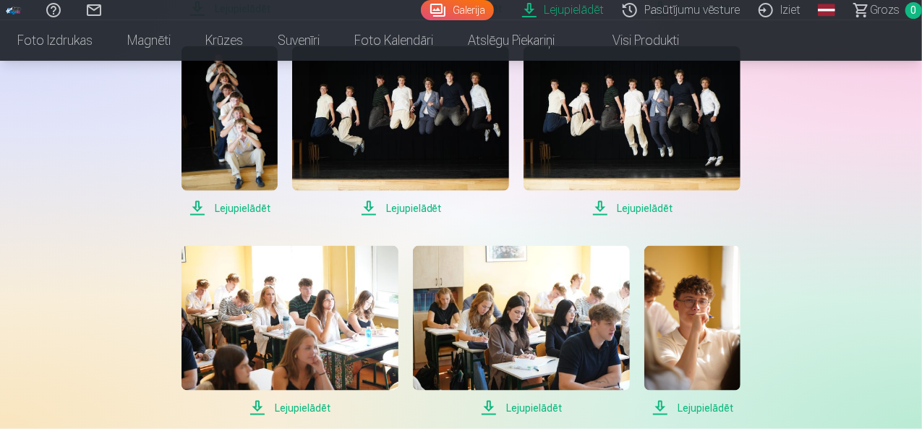
scroll to position [925, 0]
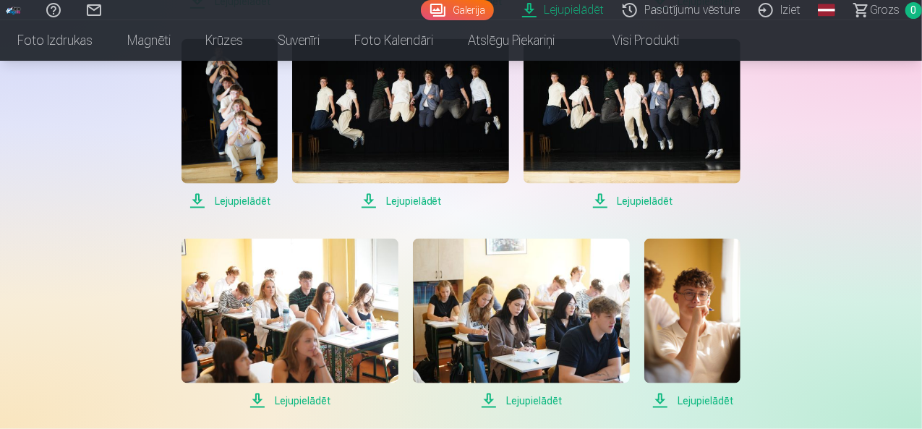
click at [239, 197] on span "Lejupielādēt" at bounding box center [230, 200] width 96 height 17
click at [417, 199] on span "Lejupielādēt" at bounding box center [400, 200] width 217 height 17
click at [642, 201] on span "Lejupielādēt" at bounding box center [632, 200] width 217 height 17
drag, startPoint x: 922, startPoint y: 237, endPoint x: 925, endPoint y: 282, distance: 45.7
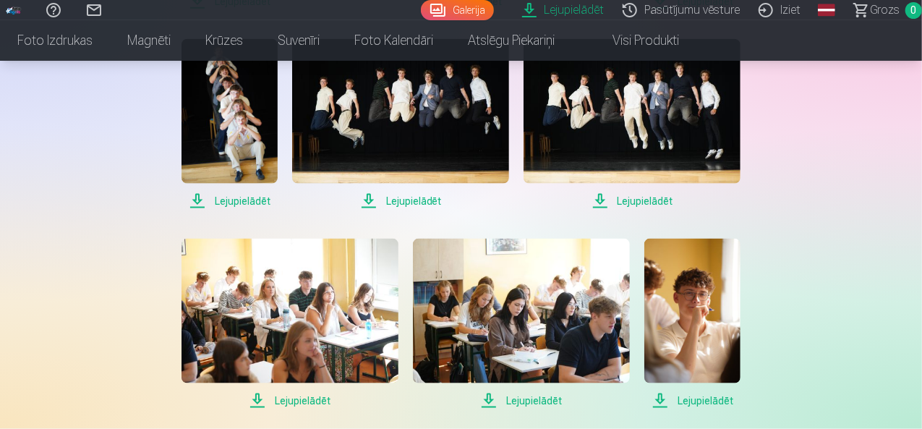
click at [844, 258] on div "Lejupielādēt Šajā sadaļā jūs varat lejupielādēt dāvināto fotoattēlu un iegādāto…" at bounding box center [461, 75] width 868 height 2001
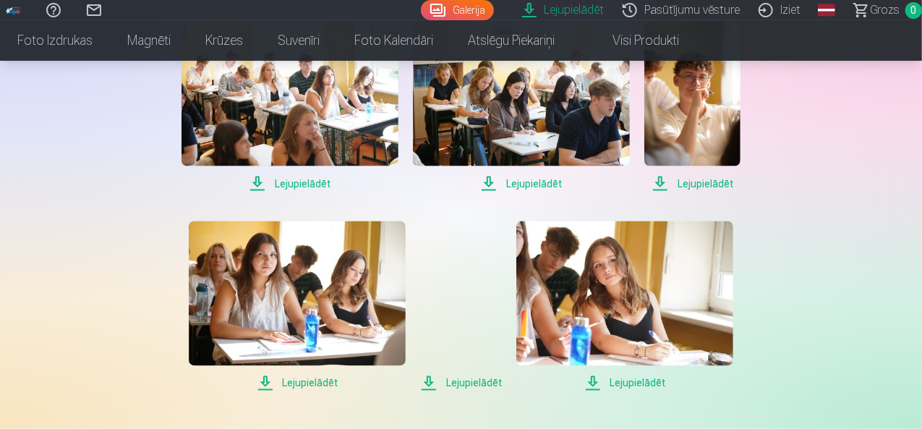
scroll to position [1158, 0]
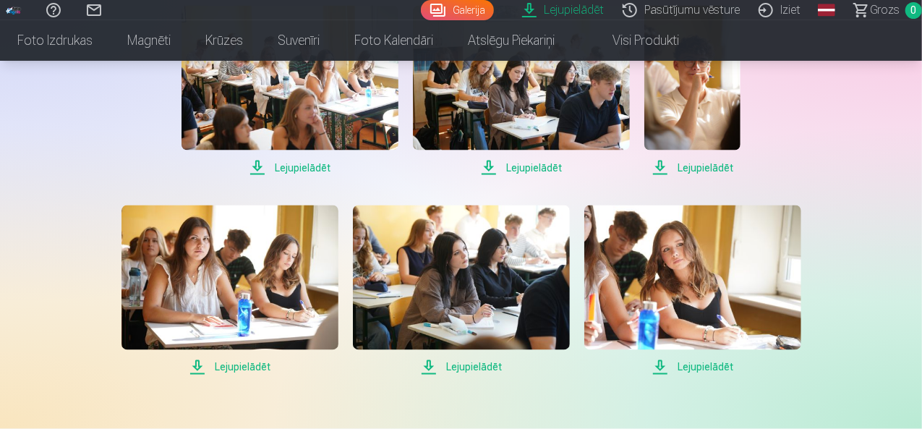
click at [307, 166] on span "Lejupielādēt" at bounding box center [290, 167] width 217 height 17
click at [540, 167] on span "Lejupielādēt" at bounding box center [521, 167] width 217 height 17
click at [700, 169] on span "Lejupielādēt" at bounding box center [693, 167] width 96 height 17
click at [245, 367] on span "Lejupielādēt" at bounding box center [230, 367] width 217 height 17
click at [485, 364] on span "Lejupielādēt" at bounding box center [461, 367] width 217 height 17
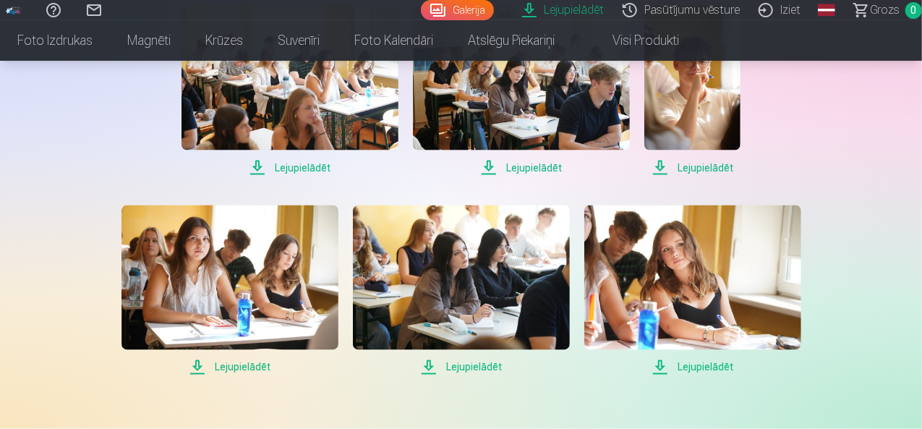
click at [708, 368] on span "Lejupielādēt" at bounding box center [693, 367] width 217 height 17
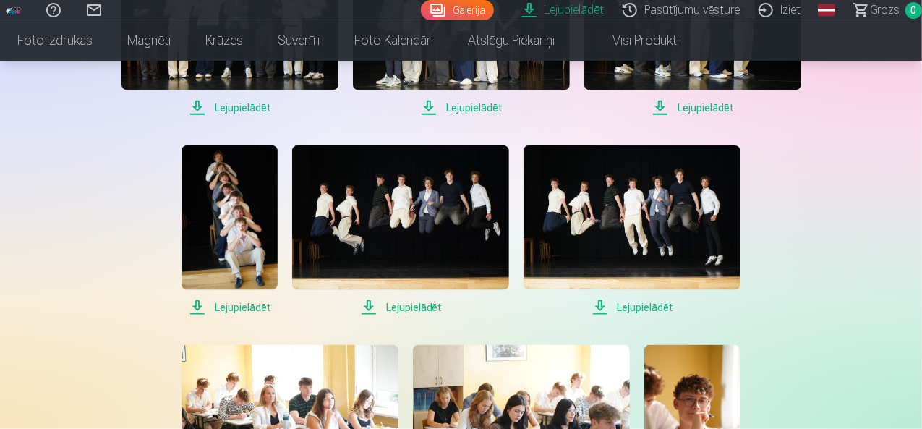
scroll to position [771, 0]
